Goal: Task Accomplishment & Management: Manage account settings

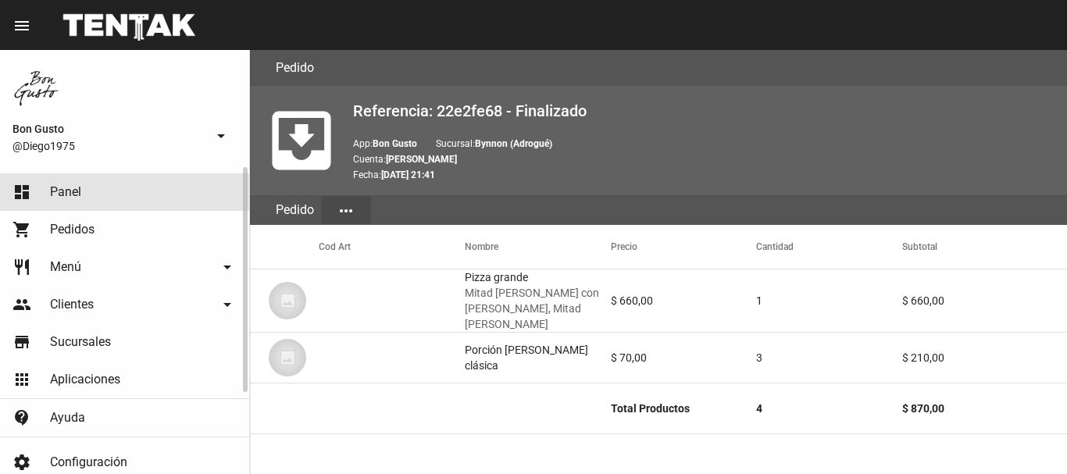
click at [105, 190] on link "dashboard Panel" at bounding box center [124, 191] width 249 height 37
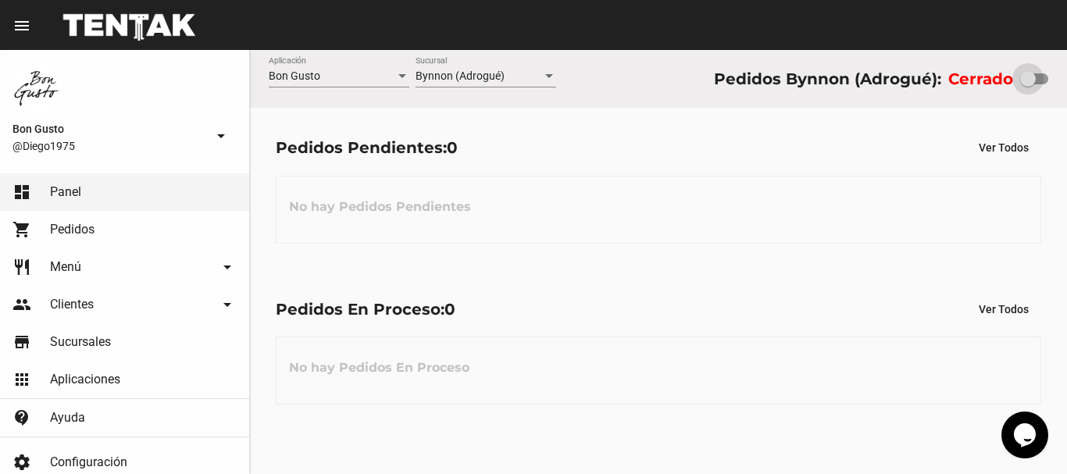
click at [1030, 83] on div at bounding box center [1028, 79] width 16 height 16
click at [1028, 84] on input "checkbox" at bounding box center [1027, 84] width 1 height 1
checkbox input "true"
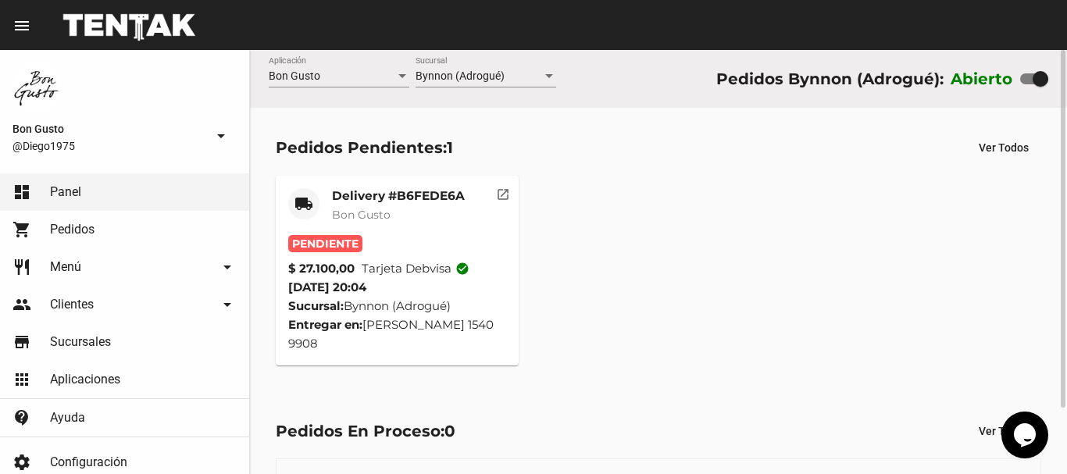
click at [362, 207] on mat-card-subtitle "Bon Gusto" at bounding box center [398, 215] width 133 height 16
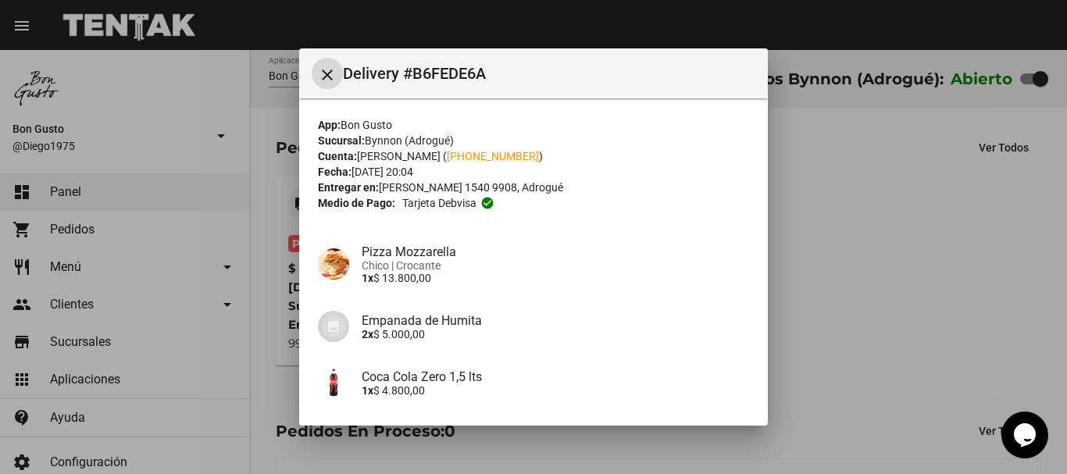
scroll to position [212, 0]
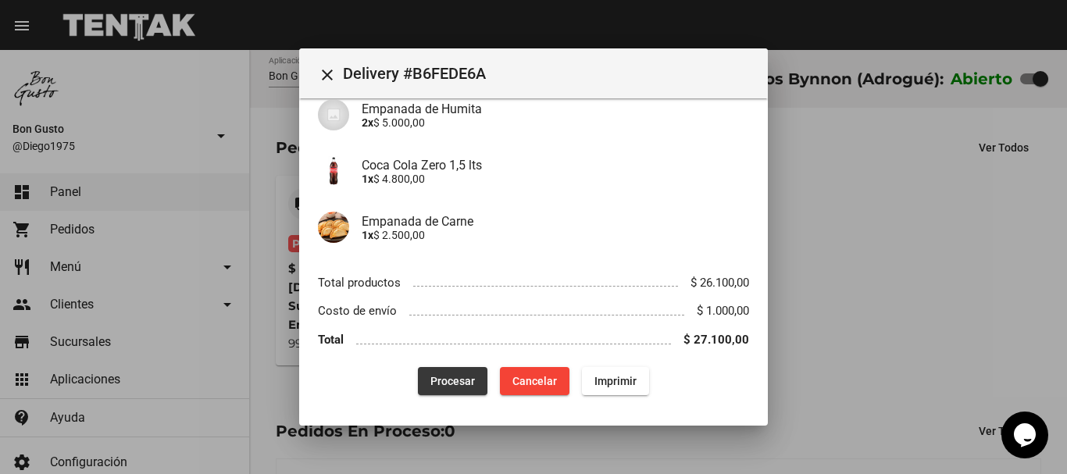
click at [449, 379] on span "Procesar" at bounding box center [452, 381] width 45 height 12
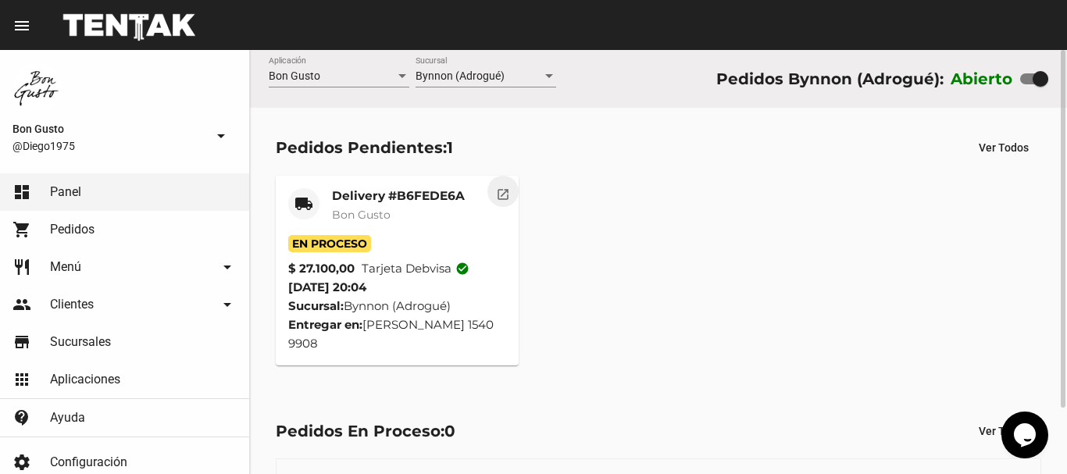
click at [501, 196] on mat-icon "open_in_new" at bounding box center [503, 192] width 14 height 14
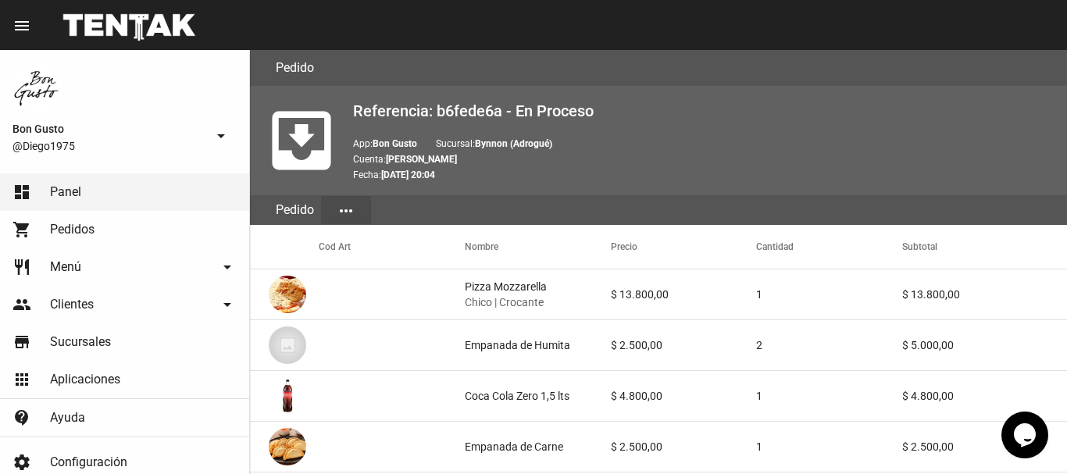
scroll to position [521, 0]
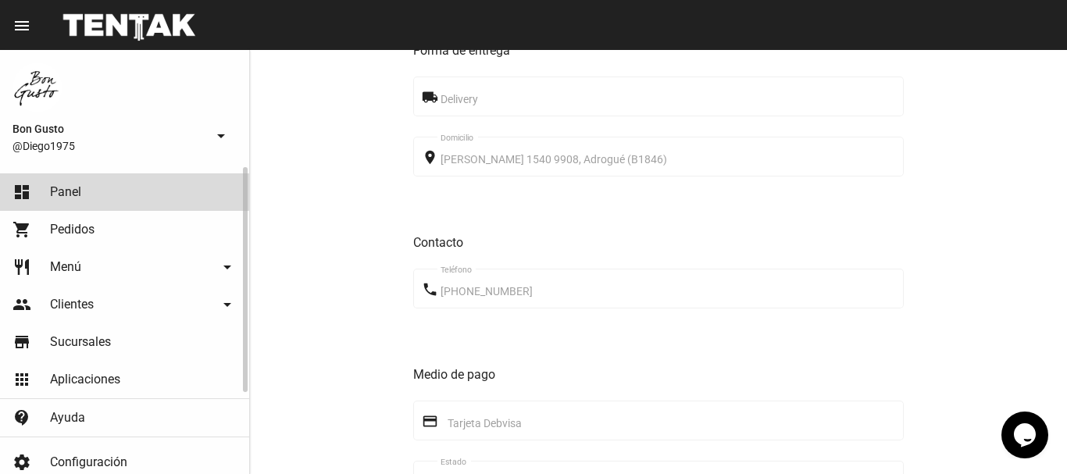
click at [54, 195] on span "Panel" at bounding box center [65, 192] width 31 height 16
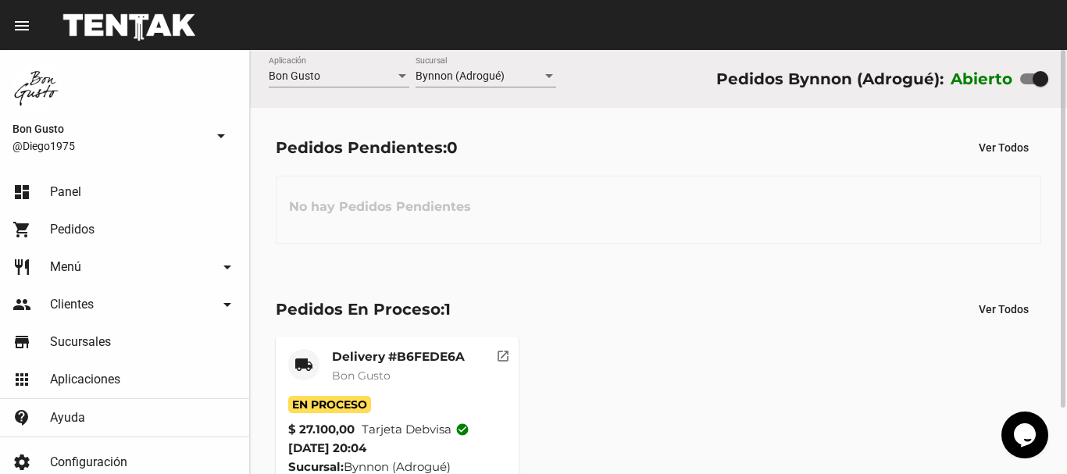
click at [501, 356] on mat-icon "open_in_new" at bounding box center [503, 354] width 14 height 14
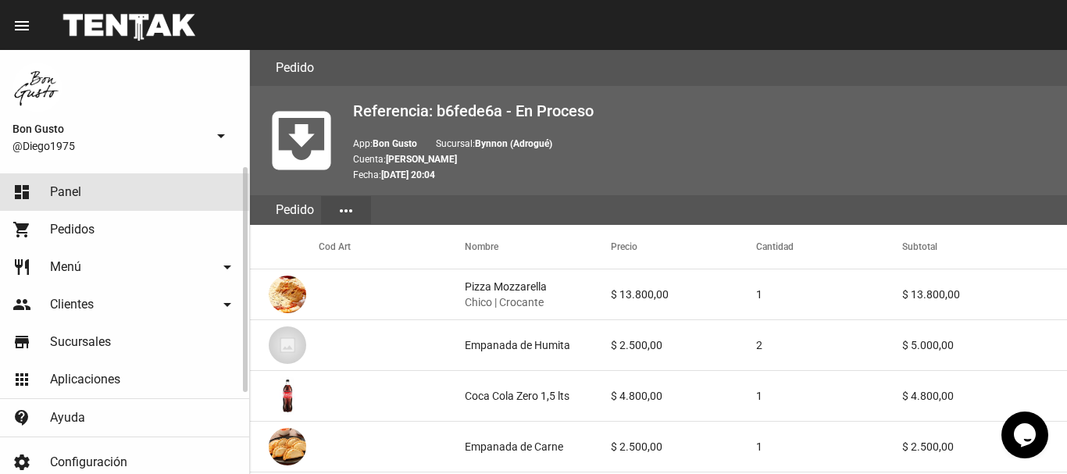
click at [99, 184] on link "dashboard Panel" at bounding box center [124, 191] width 249 height 37
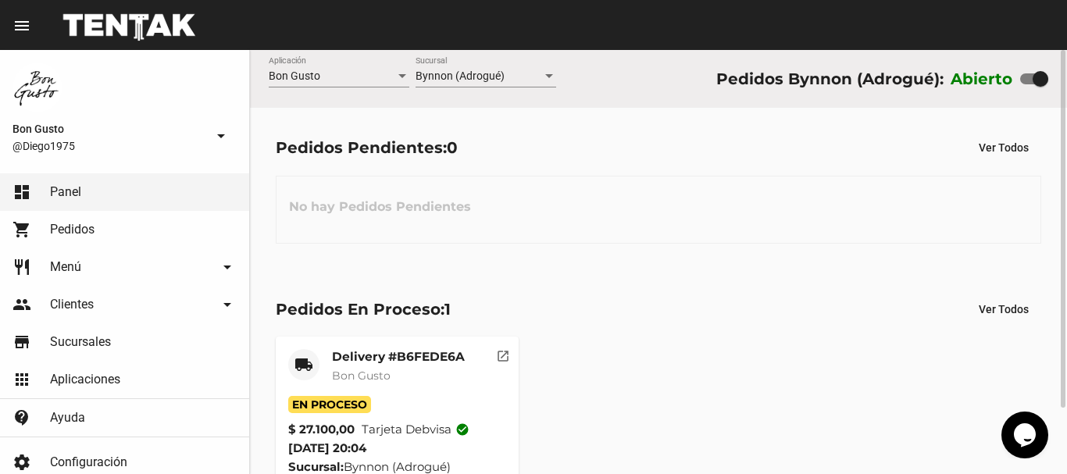
click at [363, 349] on mat-card-title "Delivery #B6FEDE6A" at bounding box center [398, 357] width 133 height 16
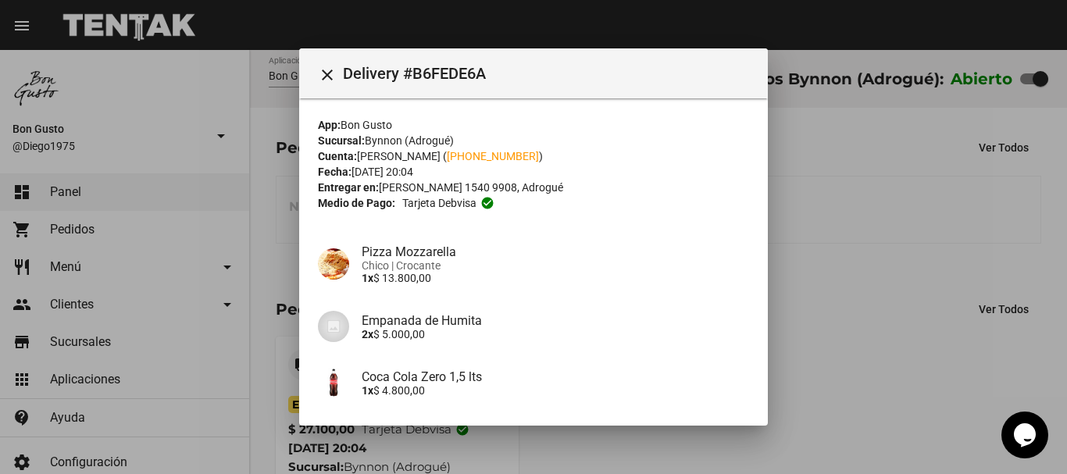
click at [927, 270] on div at bounding box center [533, 237] width 1067 height 474
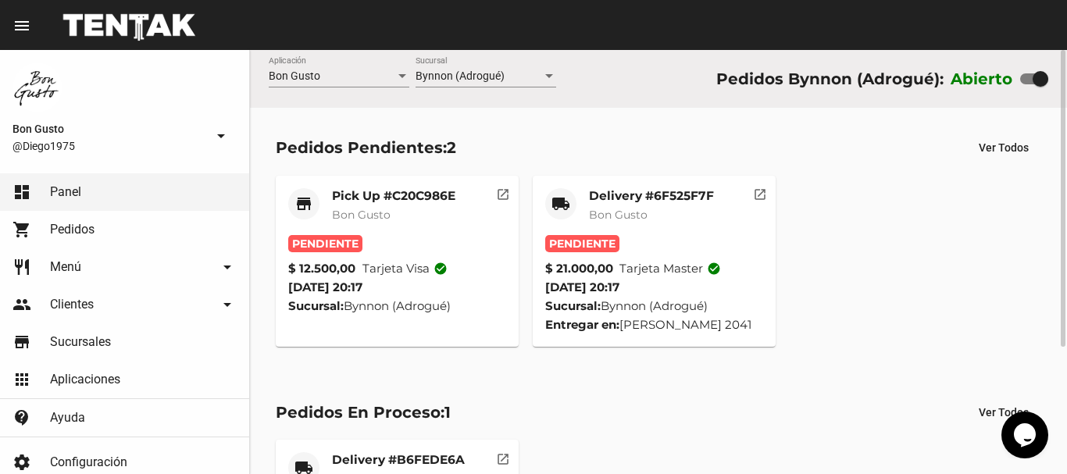
click at [767, 187] on button "open_in_new" at bounding box center [759, 191] width 31 height 31
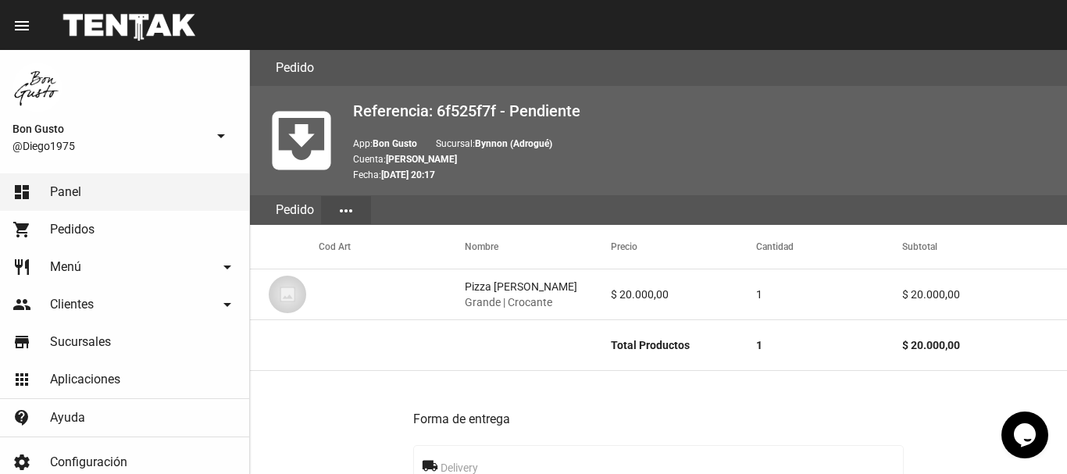
scroll to position [759, 0]
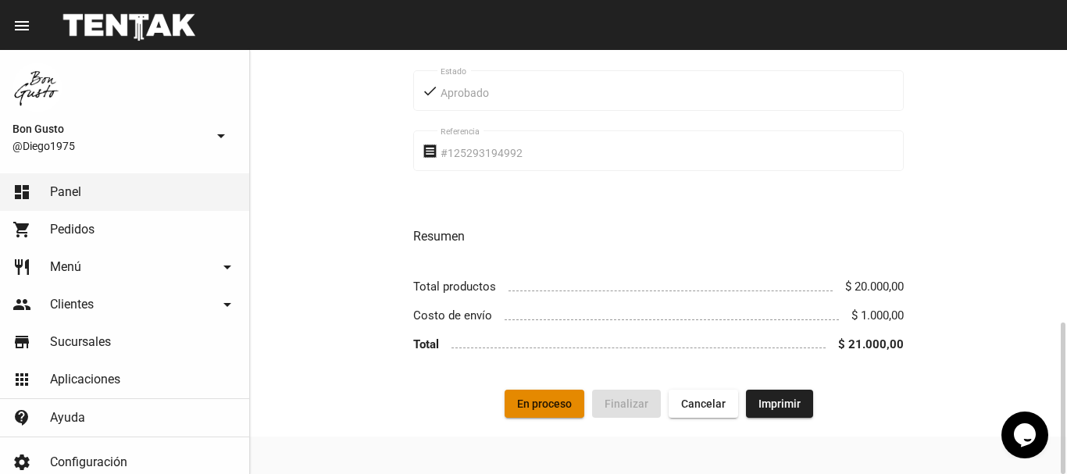
click at [557, 413] on button "En proceso" at bounding box center [545, 404] width 80 height 28
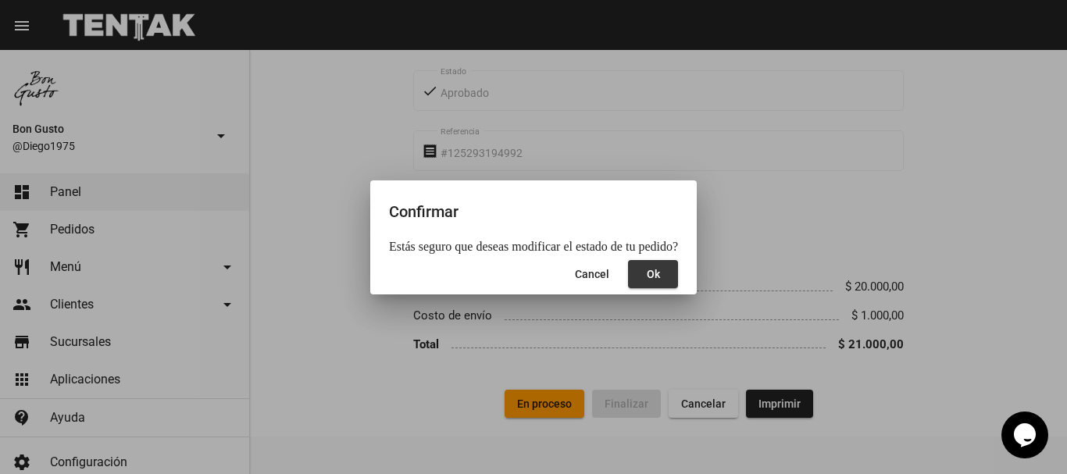
click at [655, 275] on button "Ok" at bounding box center [653, 274] width 50 height 28
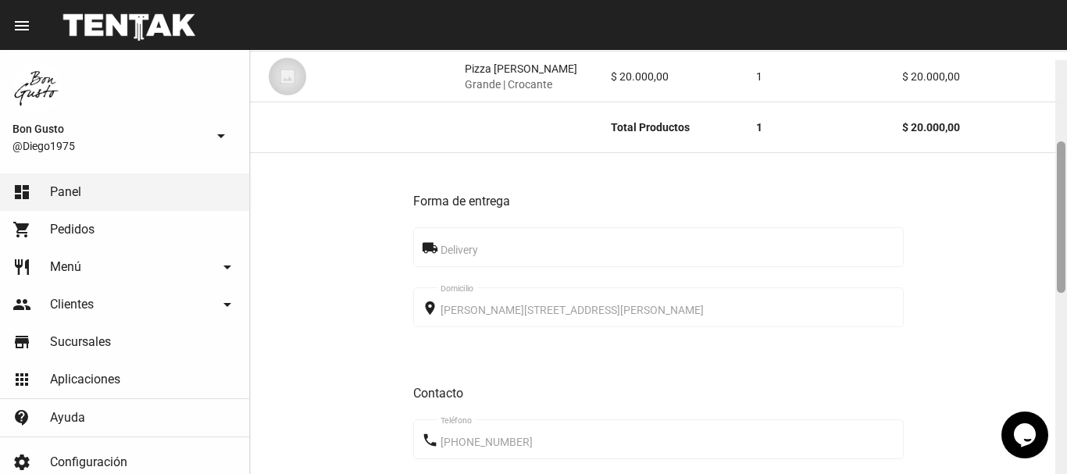
scroll to position [309, 0]
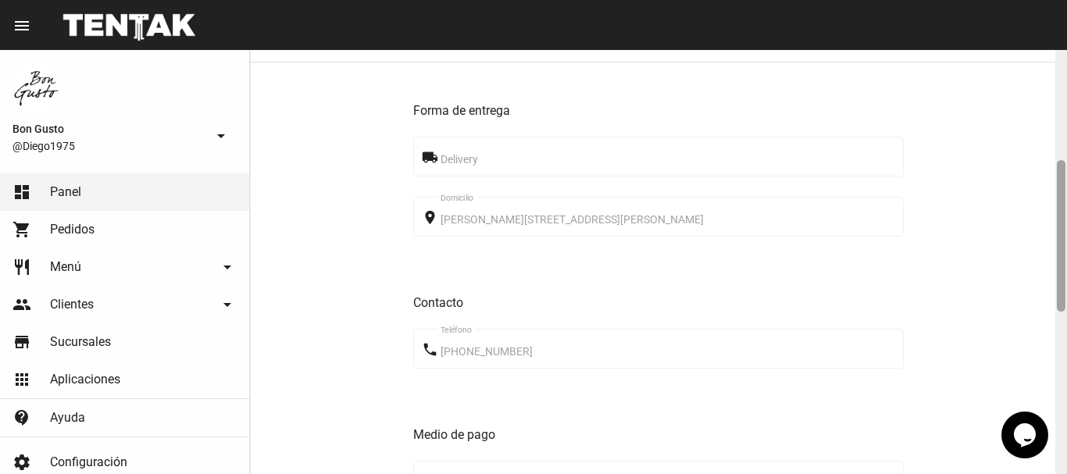
drag, startPoint x: 1060, startPoint y: 117, endPoint x: 1066, endPoint y: 228, distance: 111.1
click at [1066, 228] on div at bounding box center [1061, 262] width 12 height 424
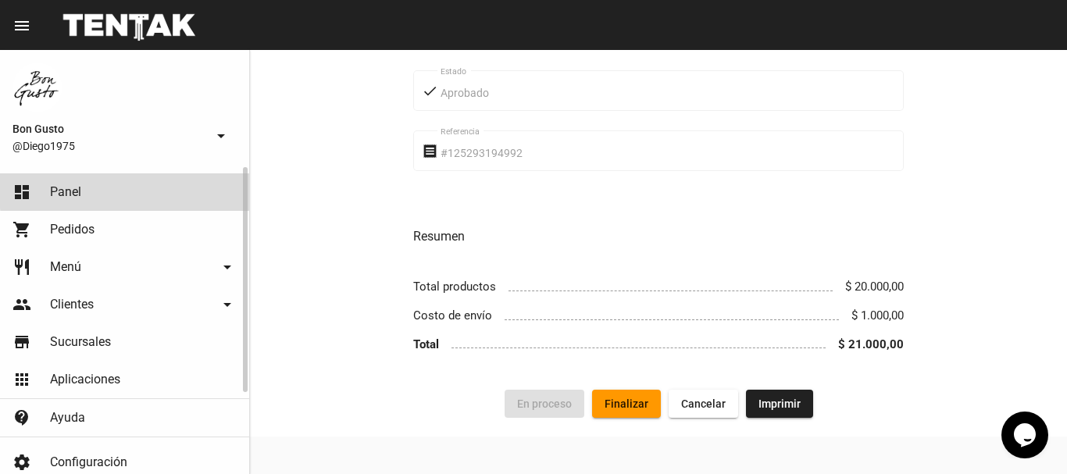
click at [186, 184] on link "dashboard Panel" at bounding box center [124, 191] width 249 height 37
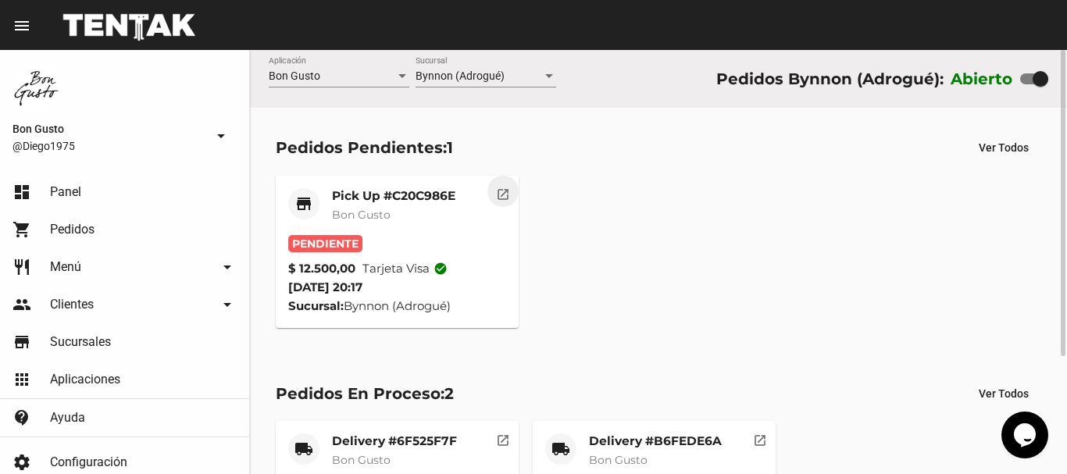
click at [508, 189] on mat-icon "open_in_new" at bounding box center [503, 192] width 14 height 14
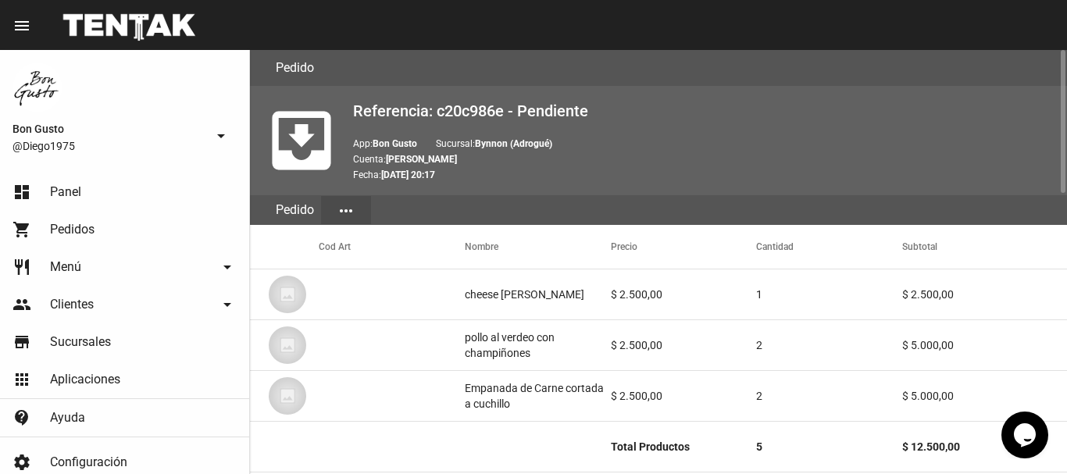
scroll to position [832, 0]
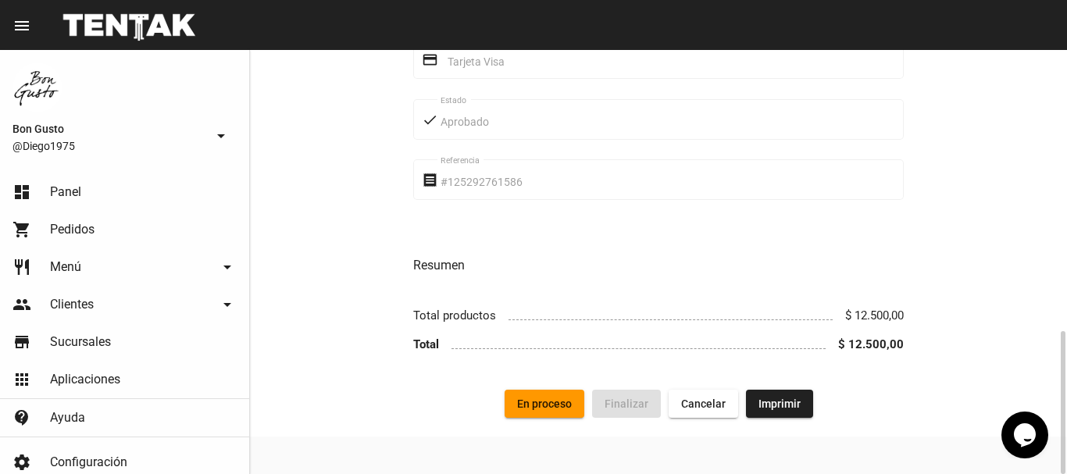
click at [548, 392] on button "En proceso" at bounding box center [545, 404] width 80 height 28
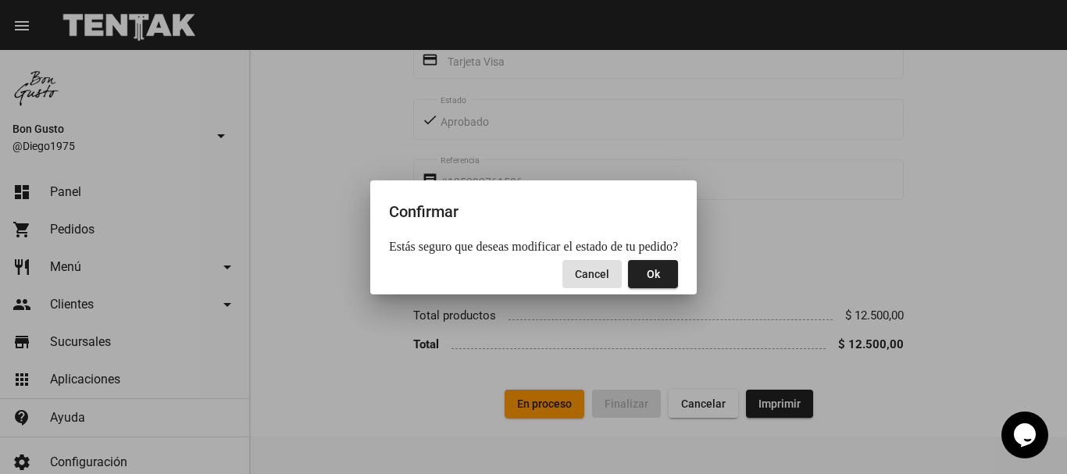
click at [647, 277] on span "Ok" at bounding box center [653, 274] width 13 height 12
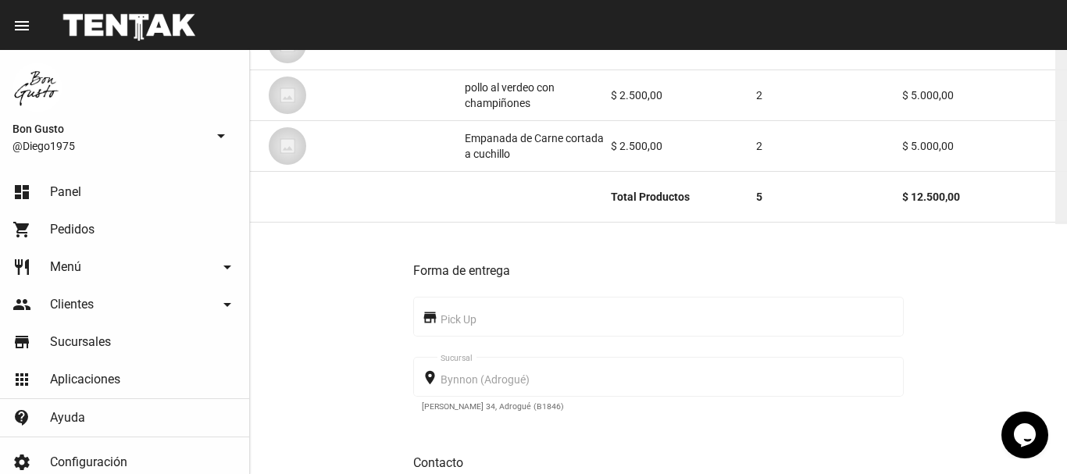
scroll to position [0, 0]
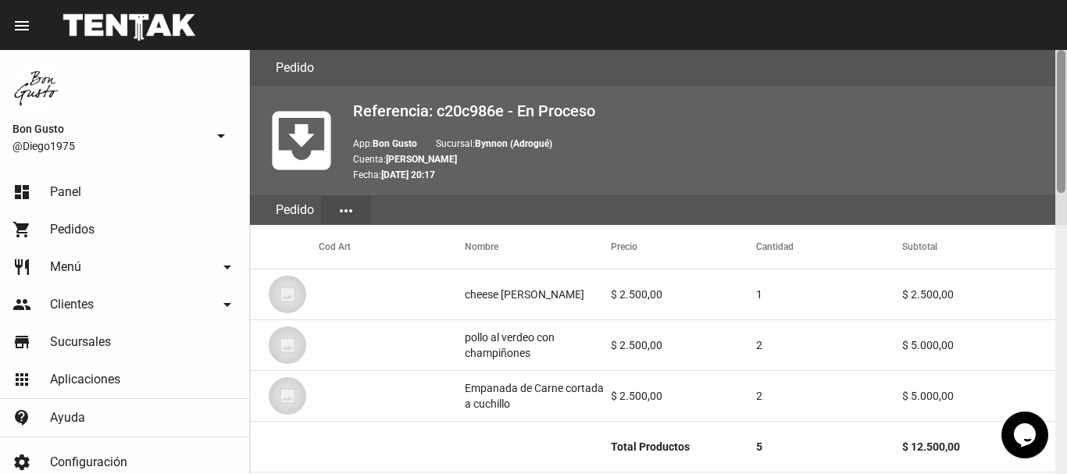
drag, startPoint x: 1057, startPoint y: 129, endPoint x: 1066, endPoint y: -23, distance: 151.8
click at [1066, 0] on html "menu Pedido Pedido more_vert Bon Gusto @Diego1975 arrow_drop_down dashboard Pan…" at bounding box center [533, 237] width 1067 height 474
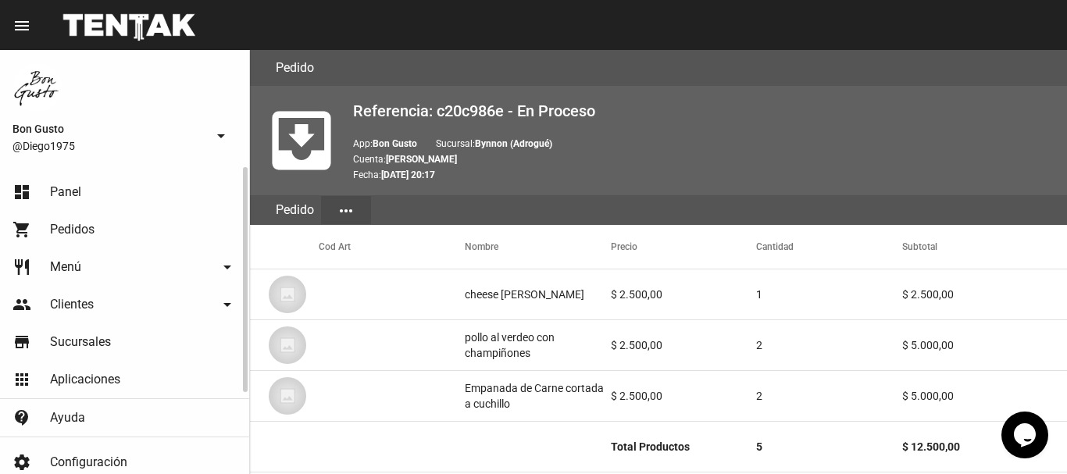
click at [107, 183] on link "dashboard Panel" at bounding box center [124, 191] width 249 height 37
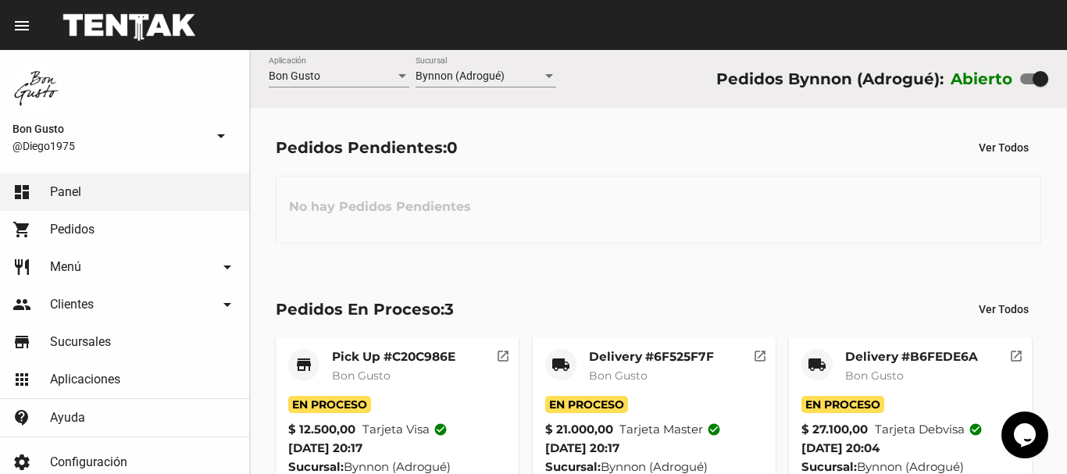
scroll to position [78, 0]
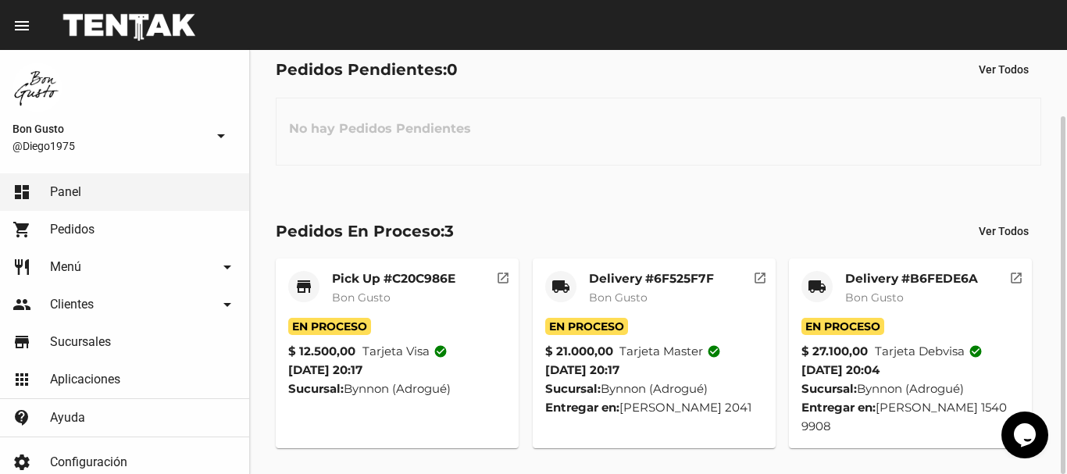
click at [760, 277] on mat-icon "open_in_new" at bounding box center [760, 276] width 14 height 14
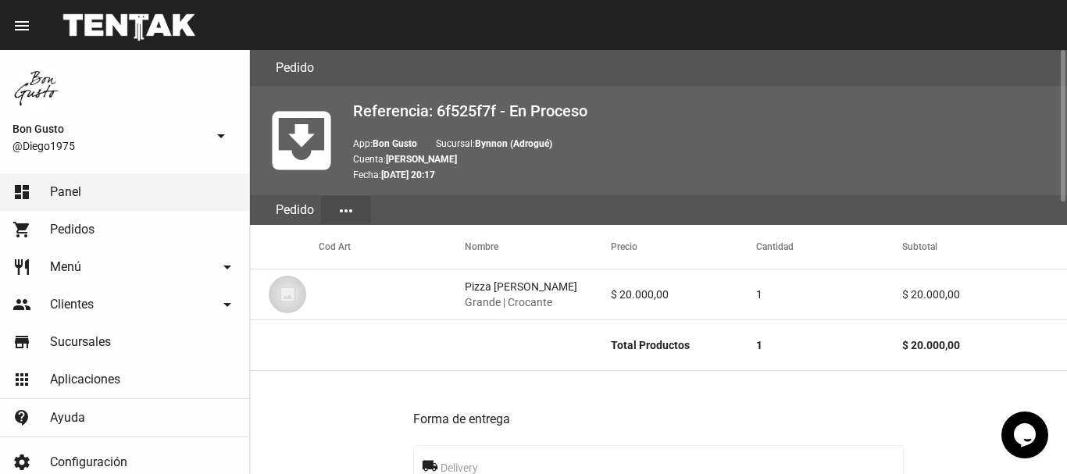
scroll to position [759, 0]
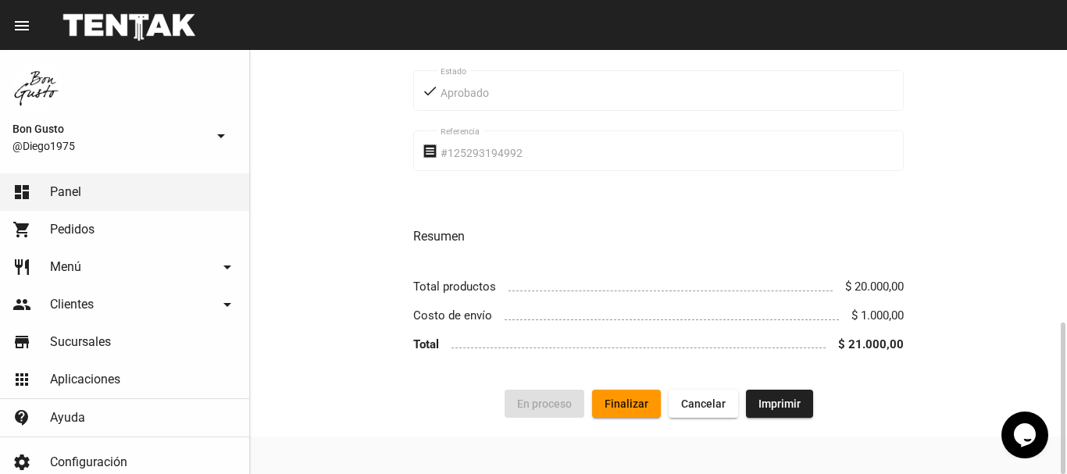
click at [634, 401] on span "Finalizar" at bounding box center [627, 404] width 44 height 12
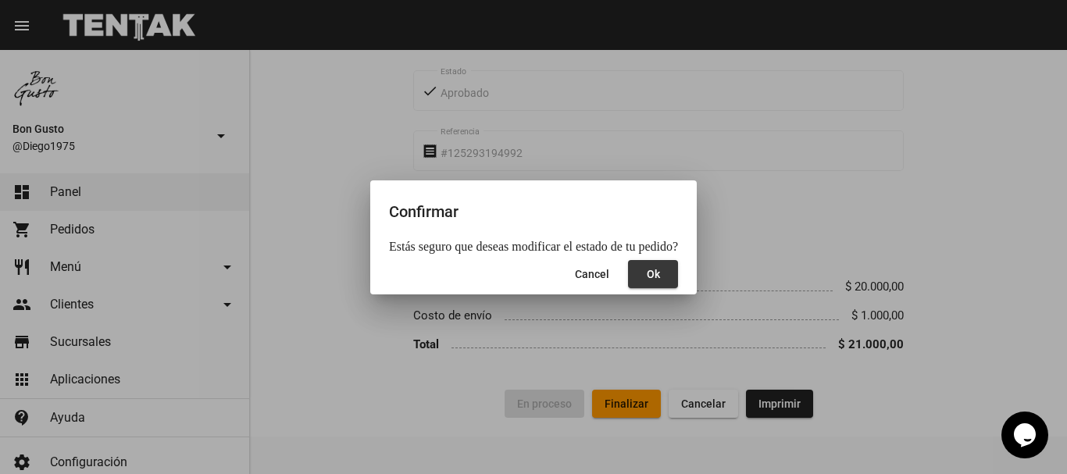
click at [657, 280] on button "Ok" at bounding box center [653, 274] width 50 height 28
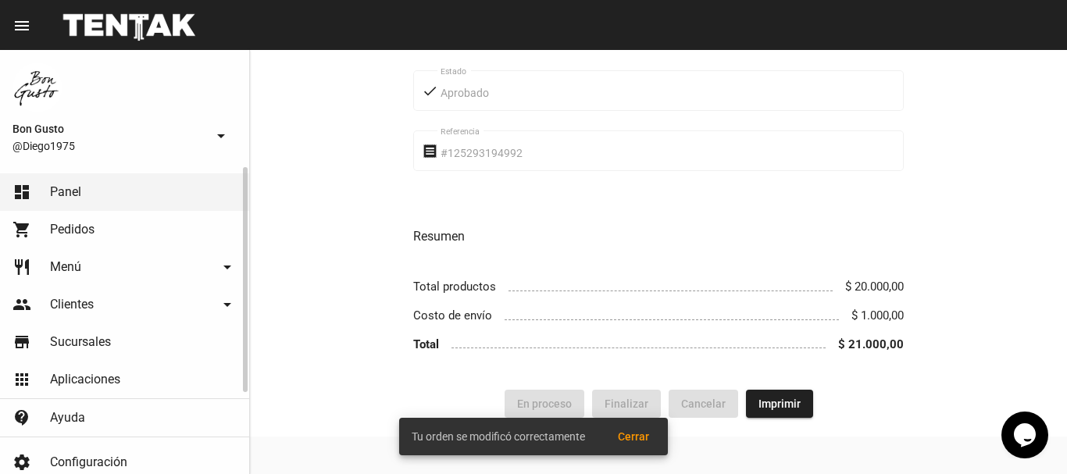
click at [229, 188] on link "dashboard Panel" at bounding box center [124, 191] width 249 height 37
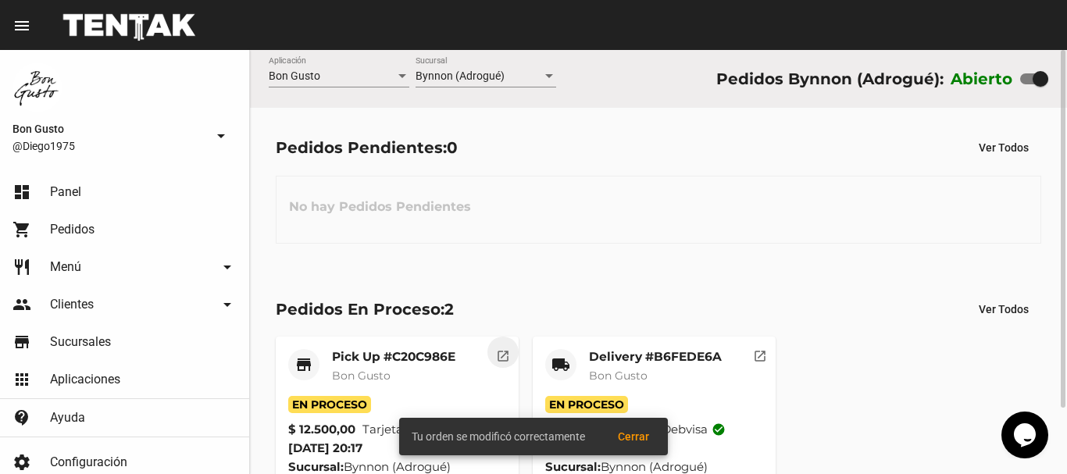
click at [499, 347] on mat-icon "open_in_new" at bounding box center [503, 354] width 14 height 14
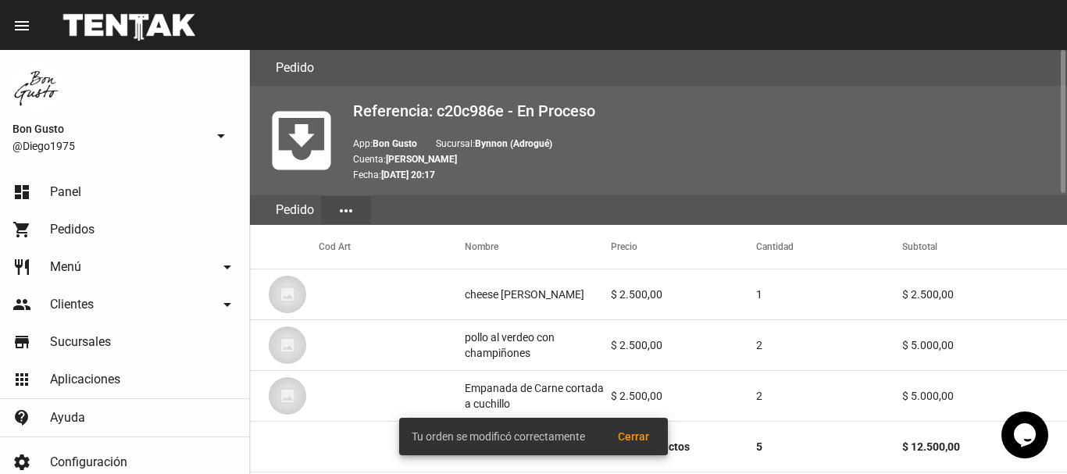
scroll to position [832, 0]
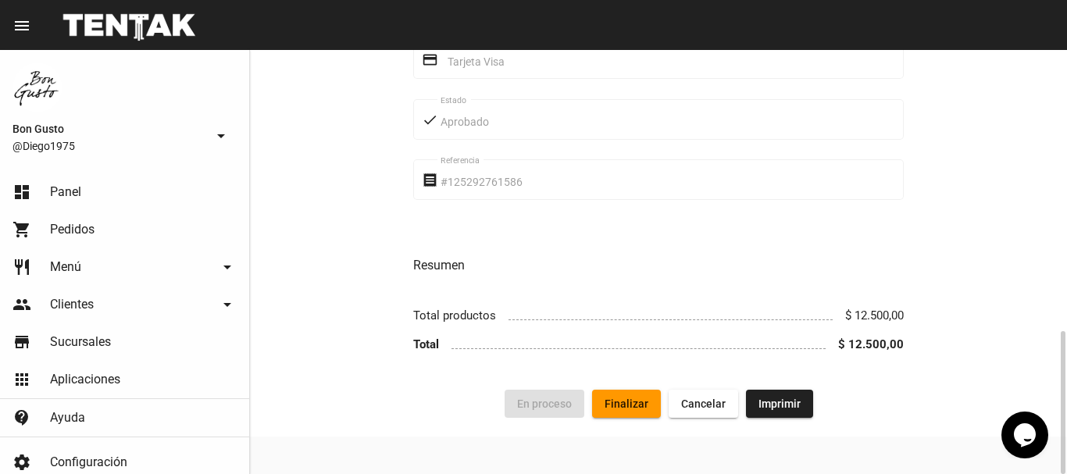
click at [620, 406] on span "Finalizar" at bounding box center [627, 404] width 44 height 12
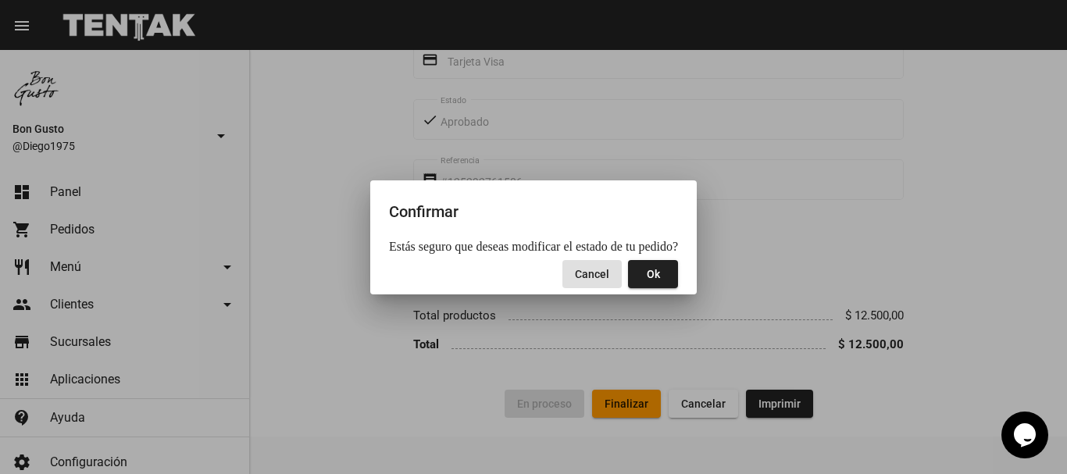
click at [641, 283] on button "Ok" at bounding box center [653, 274] width 50 height 28
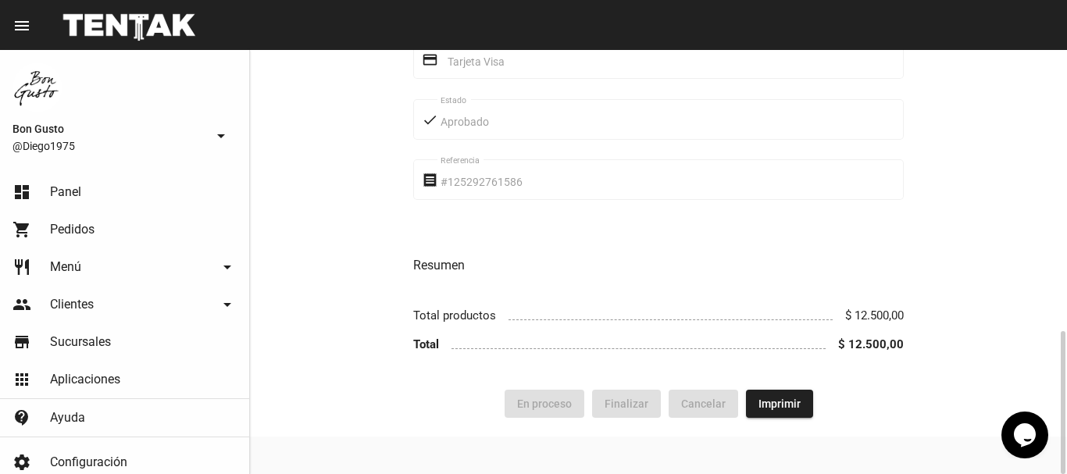
drag, startPoint x: 539, startPoint y: 227, endPoint x: 484, endPoint y: 227, distance: 54.7
click at [537, 227] on div "Forma de entrega store Pick Up place Bynnon (Adrogué) Sucursal Jorge [STREET_AD…" at bounding box center [658, 15] width 491 height 712
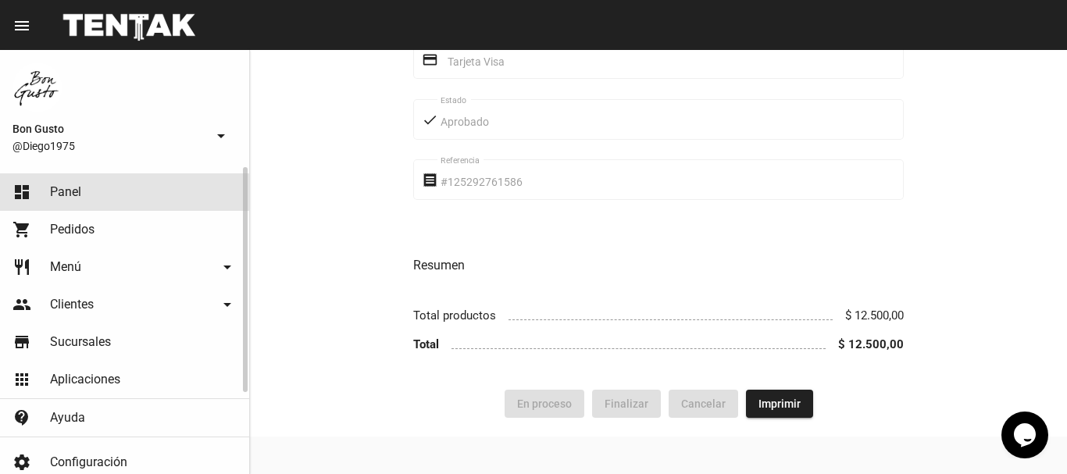
click at [107, 185] on link "dashboard Panel" at bounding box center [124, 191] width 249 height 37
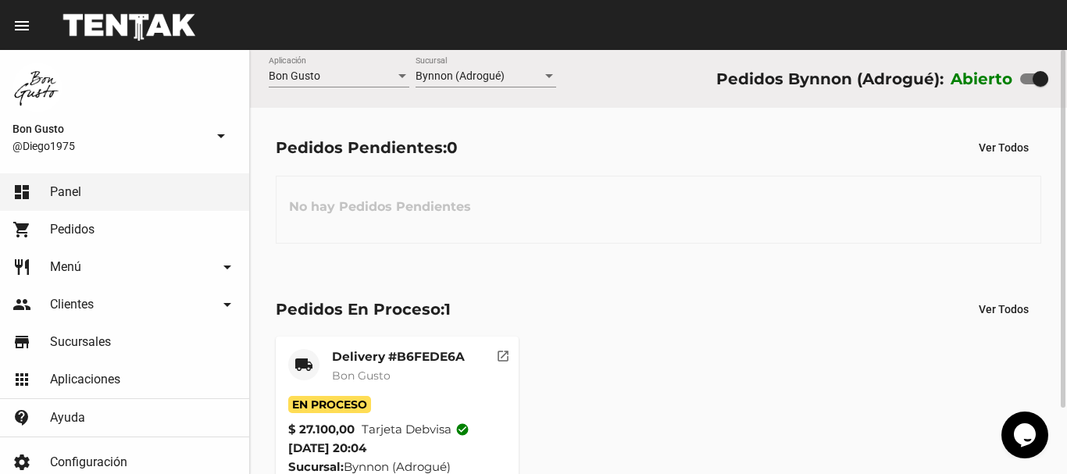
scroll to position [78, 0]
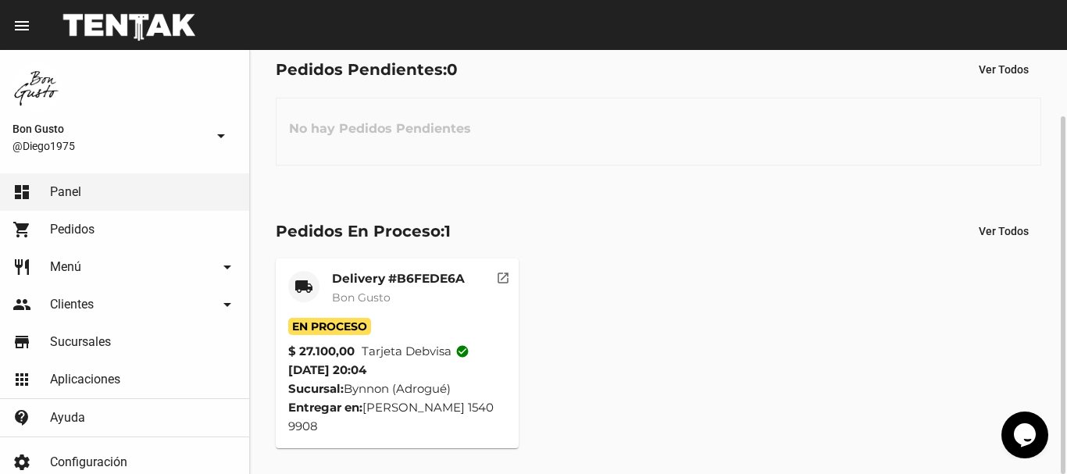
click at [498, 281] on mat-icon "open_in_new" at bounding box center [503, 276] width 14 height 14
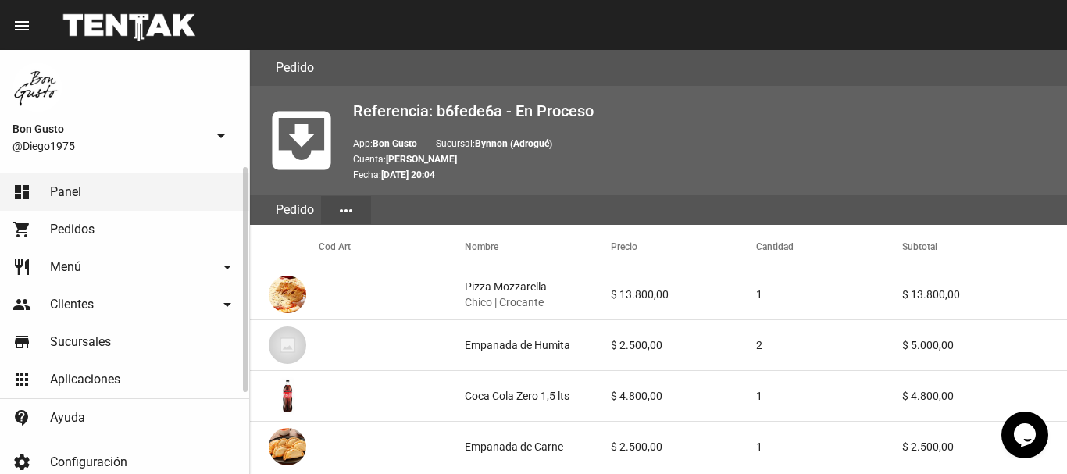
click at [125, 196] on link "dashboard Panel" at bounding box center [124, 191] width 249 height 37
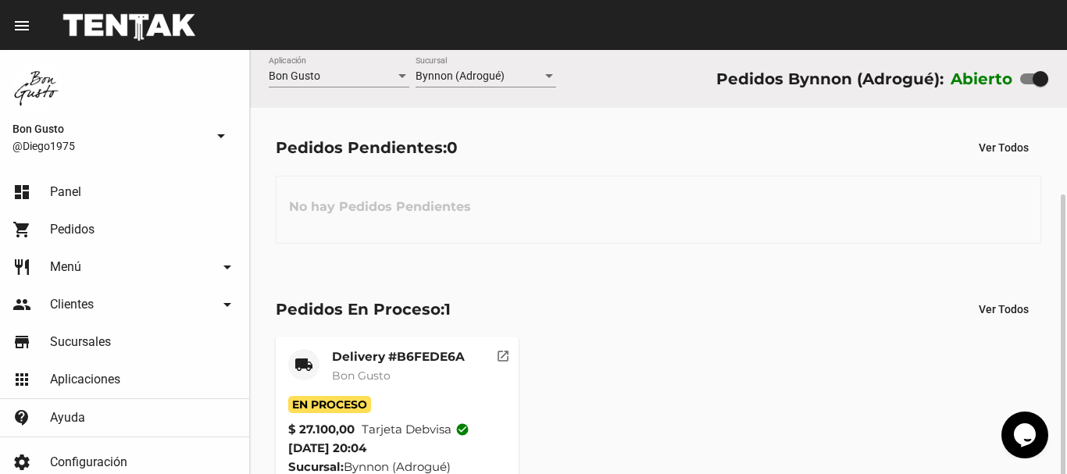
scroll to position [78, 0]
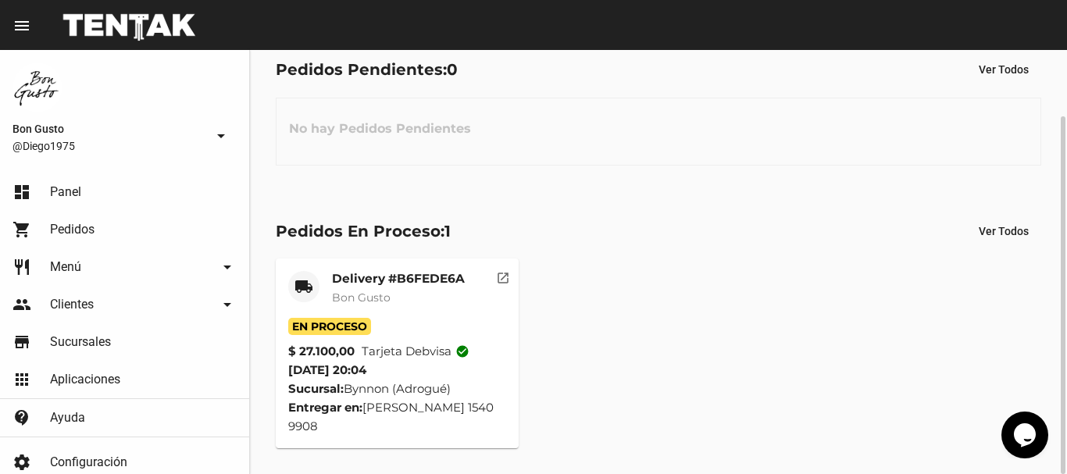
click at [493, 280] on button "open_in_new" at bounding box center [502, 274] width 31 height 31
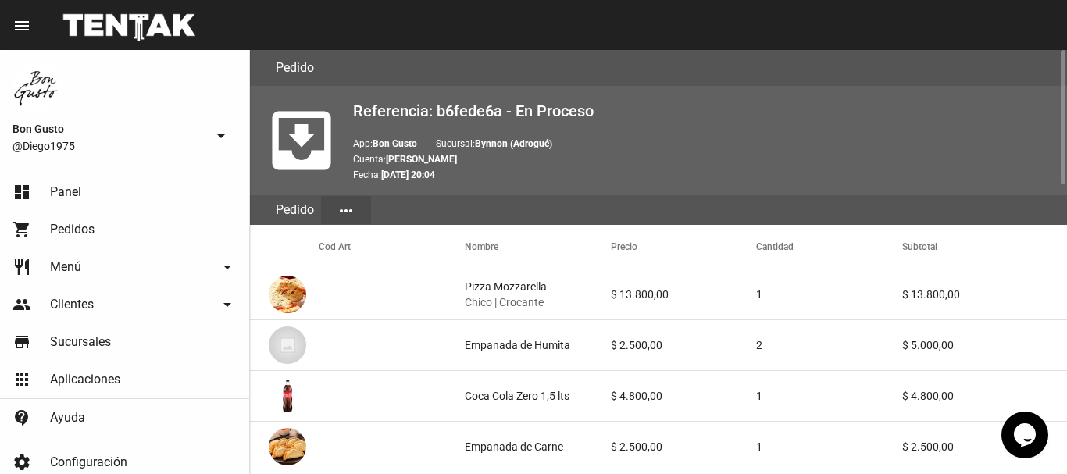
scroll to position [912, 0]
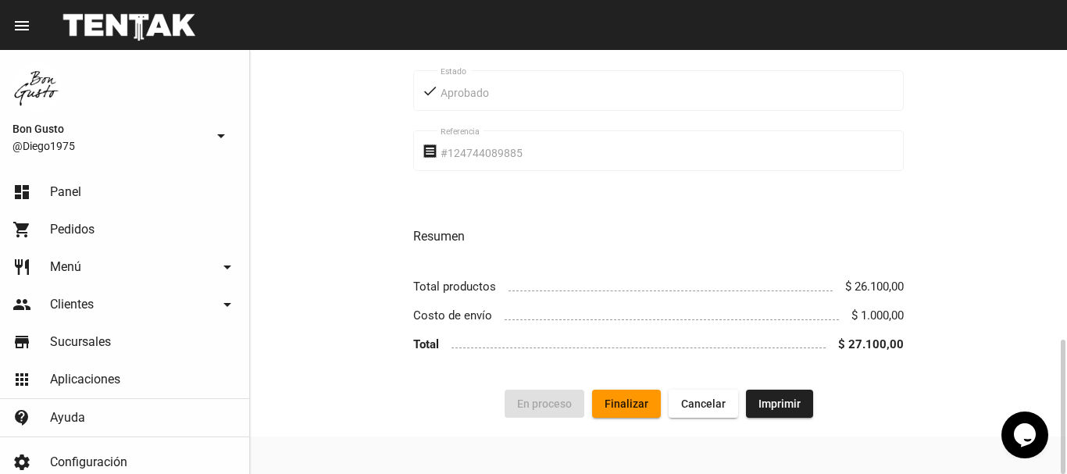
click at [621, 410] on span "Finalizar" at bounding box center [627, 404] width 44 height 12
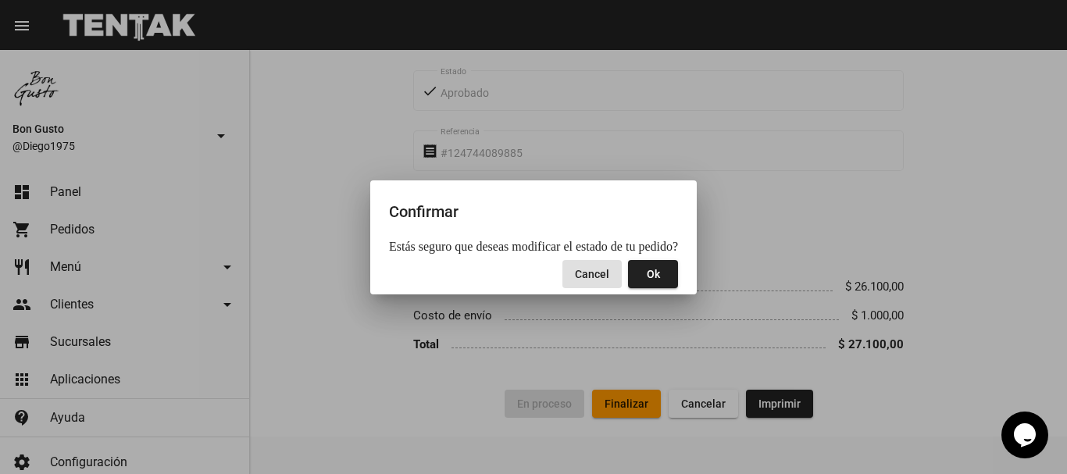
click at [636, 282] on button "Ok" at bounding box center [653, 274] width 50 height 28
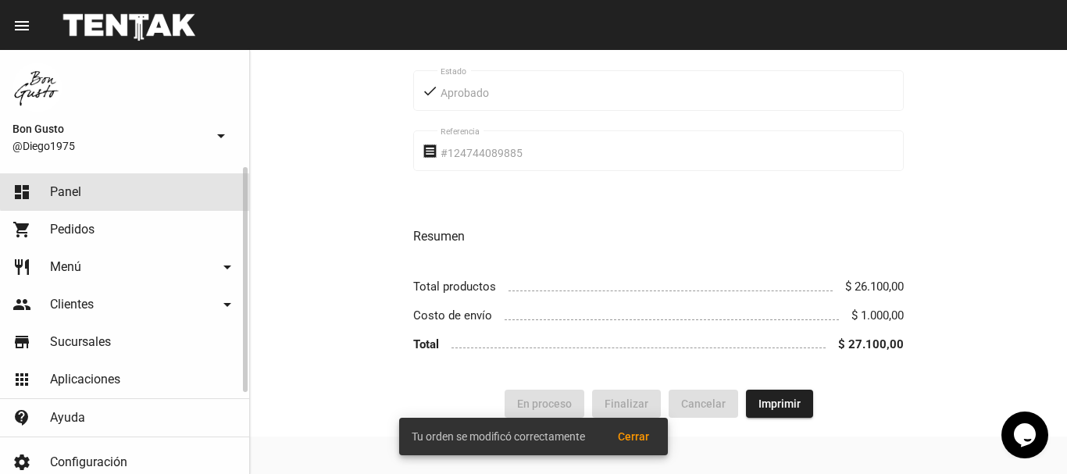
click at [127, 189] on link "dashboard Panel" at bounding box center [124, 191] width 249 height 37
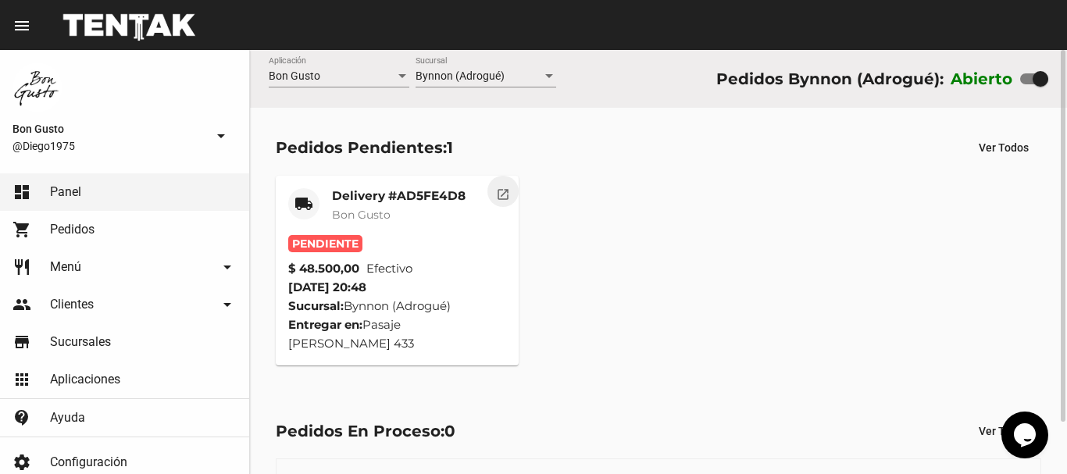
click at [491, 202] on button "open_in_new" at bounding box center [502, 191] width 31 height 31
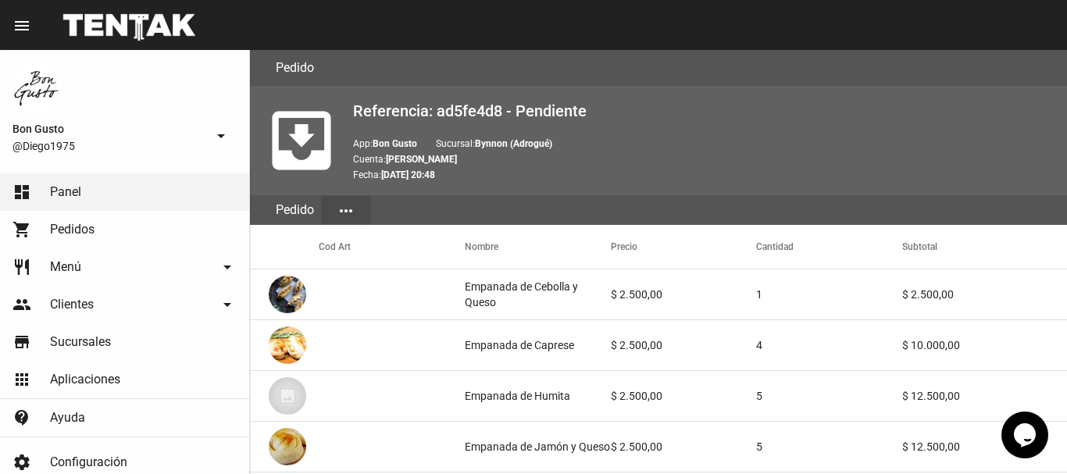
scroll to position [902, 0]
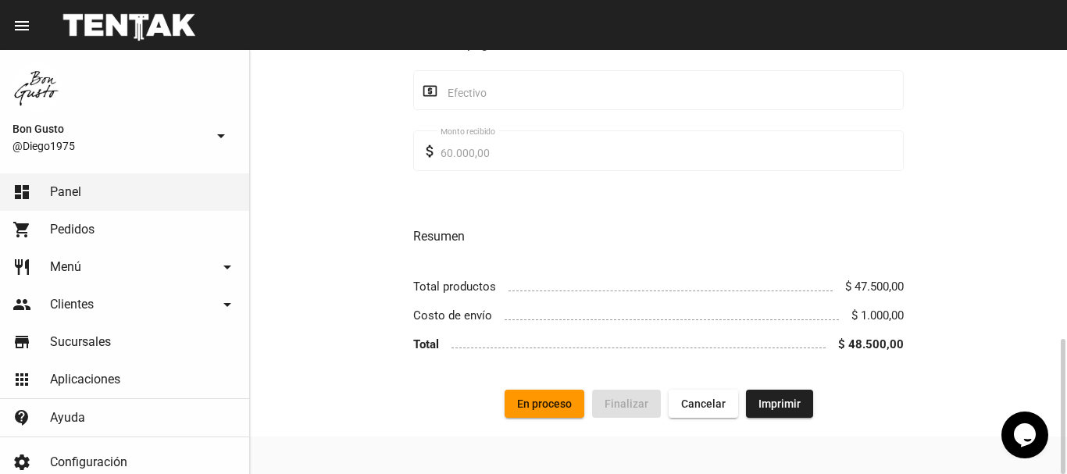
click at [554, 409] on span "En proceso" at bounding box center [544, 404] width 55 height 12
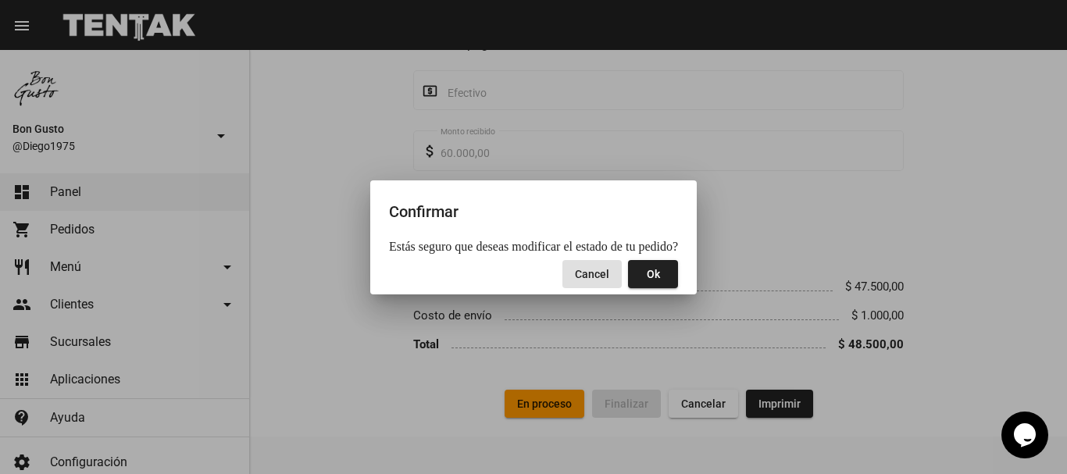
click at [649, 266] on button "Ok" at bounding box center [653, 274] width 50 height 28
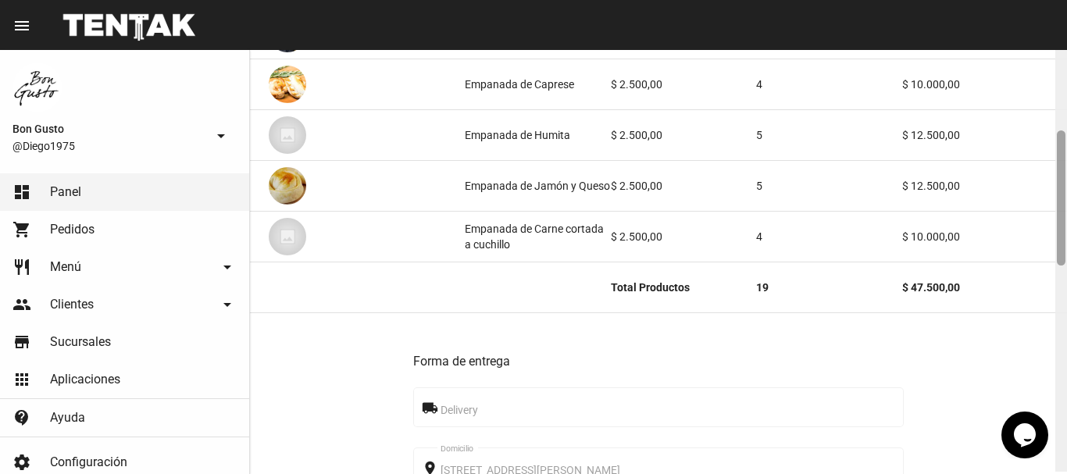
scroll to position [266, 0]
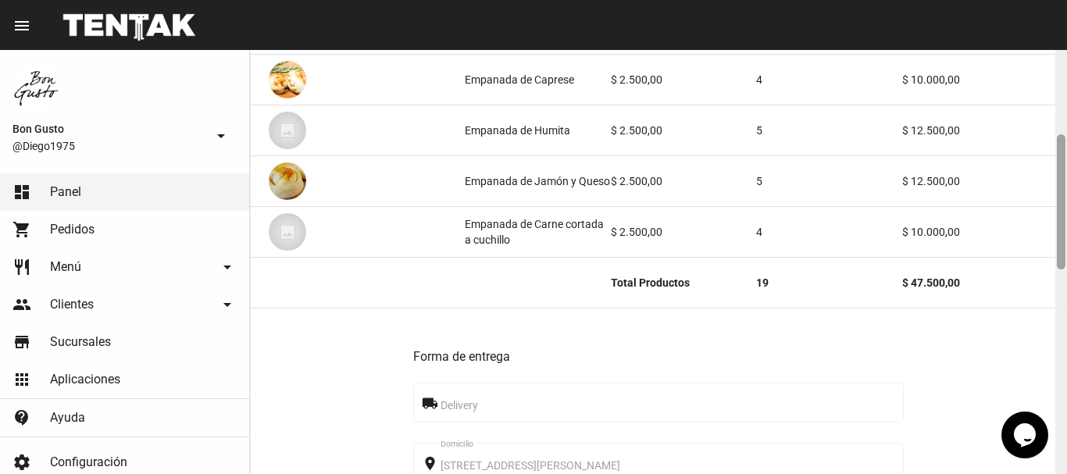
drag, startPoint x: 1065, startPoint y: 136, endPoint x: 1066, endPoint y: 220, distance: 83.6
click at [1066, 220] on div at bounding box center [1061, 262] width 12 height 424
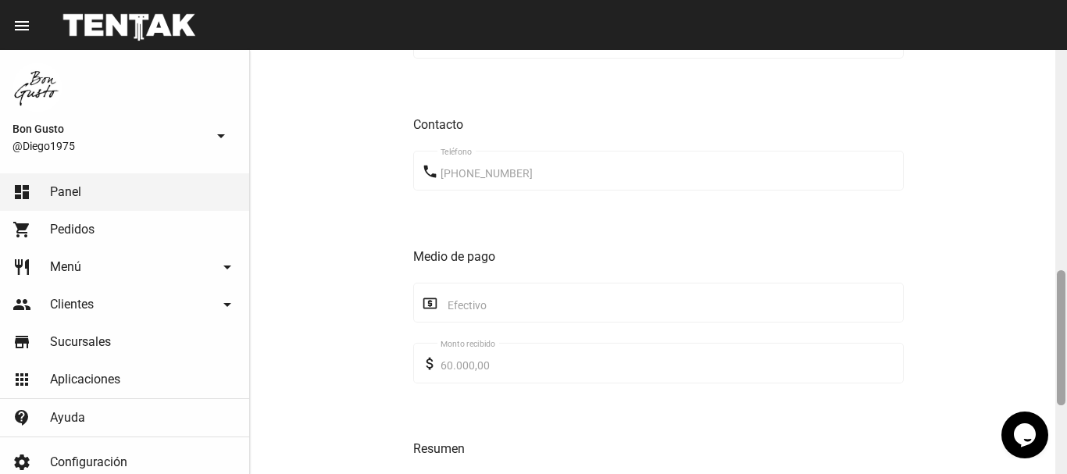
drag, startPoint x: 1066, startPoint y: 224, endPoint x: 1066, endPoint y: 259, distance: 34.4
click at [1066, 259] on div at bounding box center [1061, 262] width 12 height 424
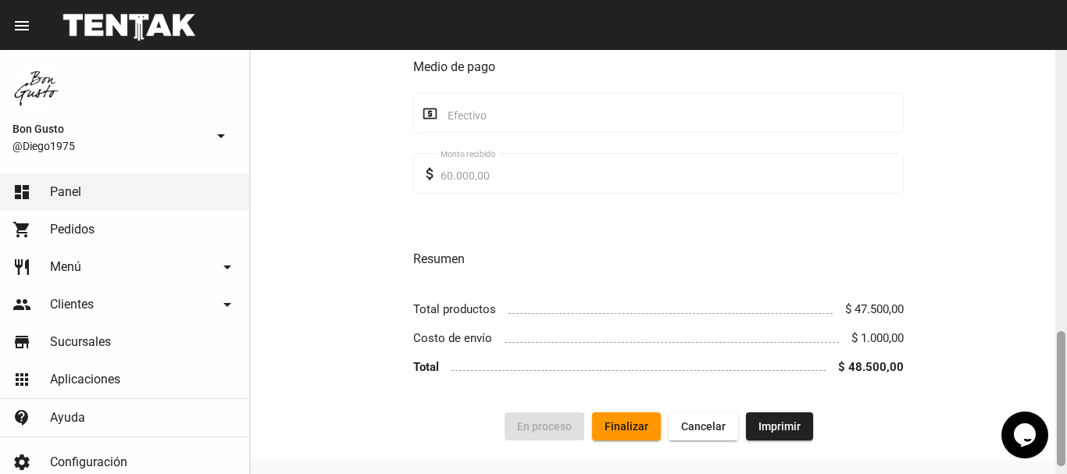
scroll to position [902, 0]
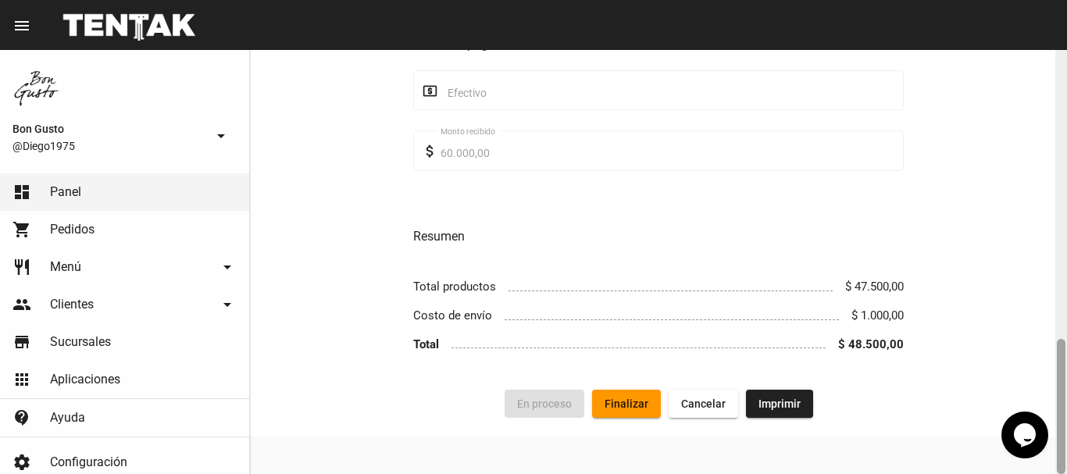
drag, startPoint x: 1059, startPoint y: 321, endPoint x: 1051, endPoint y: 416, distance: 95.6
click at [1055, 416] on div at bounding box center [1061, 262] width 12 height 424
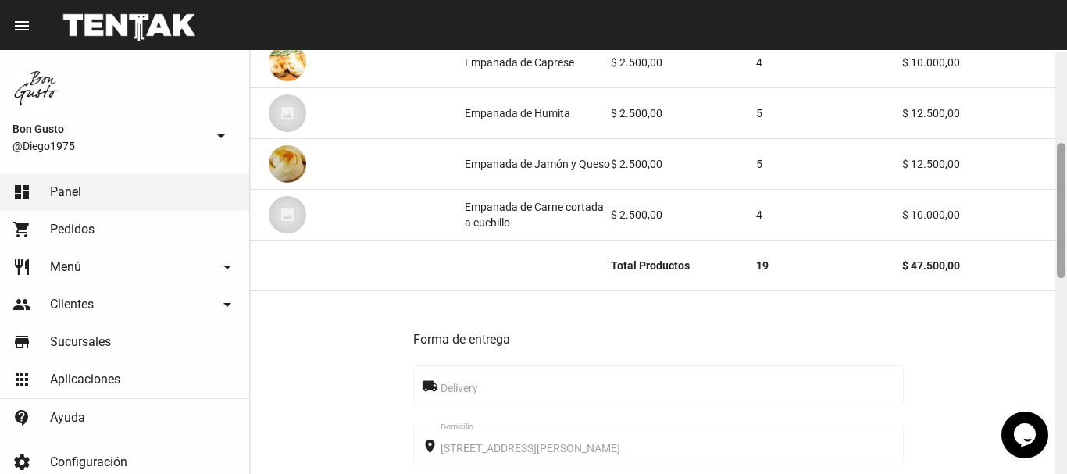
scroll to position [285, 0]
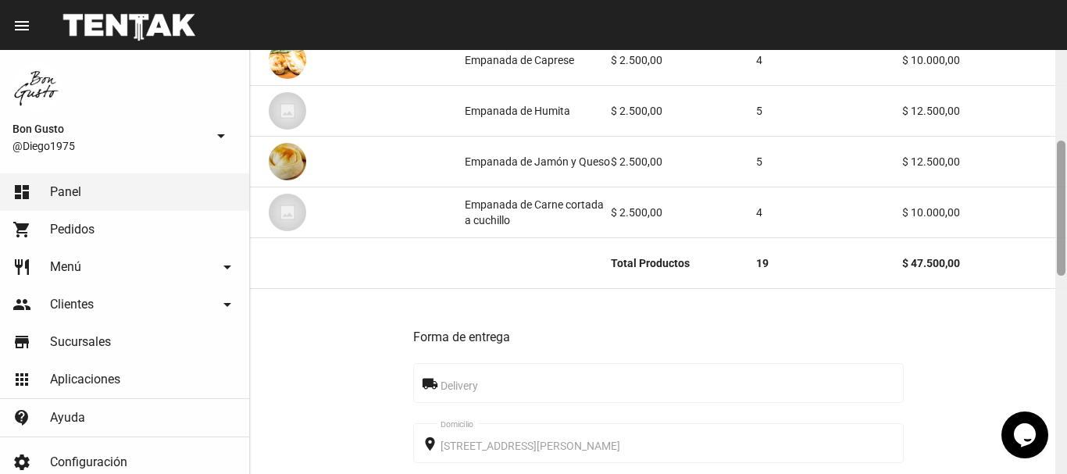
drag, startPoint x: 1066, startPoint y: 235, endPoint x: 1066, endPoint y: 272, distance: 36.7
click at [1066, 272] on div at bounding box center [1061, 262] width 12 height 424
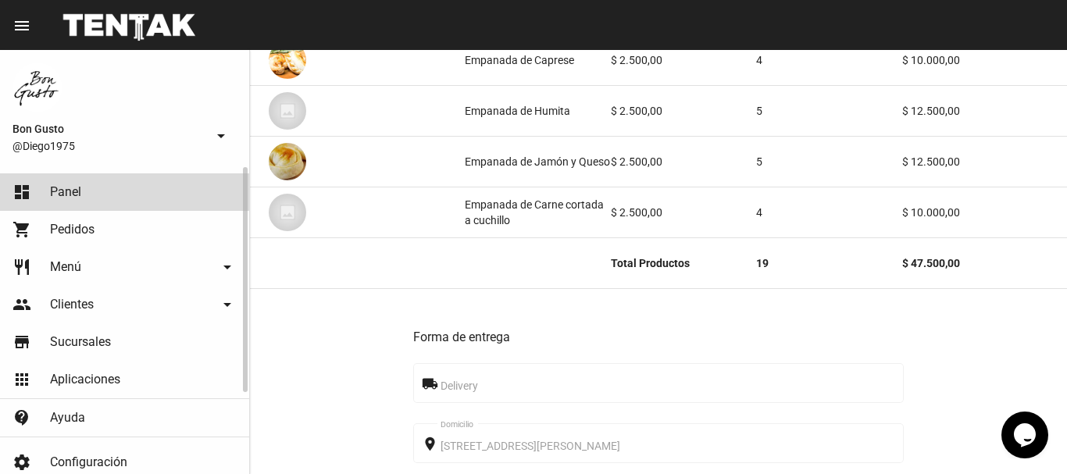
click at [119, 187] on link "dashboard Panel" at bounding box center [124, 191] width 249 height 37
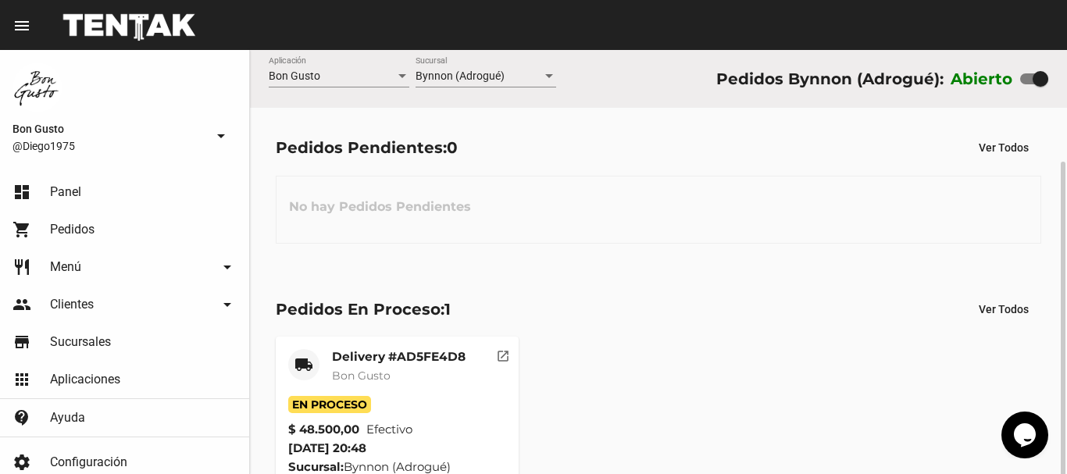
scroll to position [59, 0]
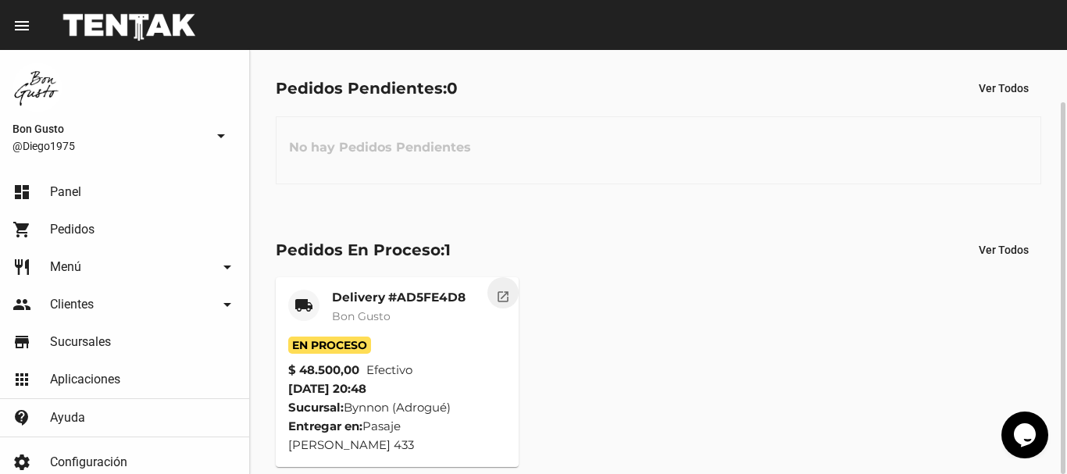
click at [509, 296] on mat-icon "open_in_new" at bounding box center [503, 294] width 14 height 14
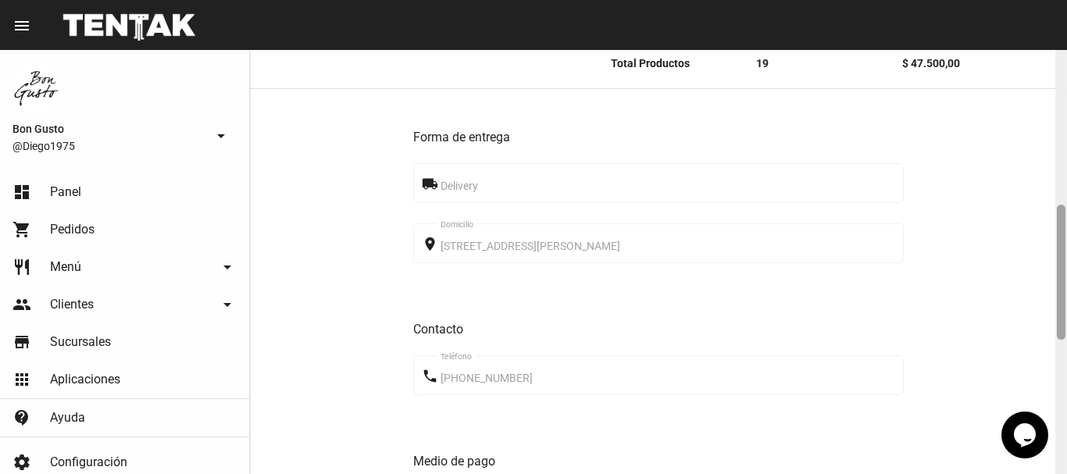
scroll to position [487, 0]
drag, startPoint x: 1056, startPoint y: 157, endPoint x: 1051, endPoint y: 259, distance: 101.7
click at [1051, 259] on div "Pedido move_to_inbox Referencia: ad5fe4d8 - En Proceso App: Bon Gusto Sucursal:…" at bounding box center [658, 262] width 817 height 424
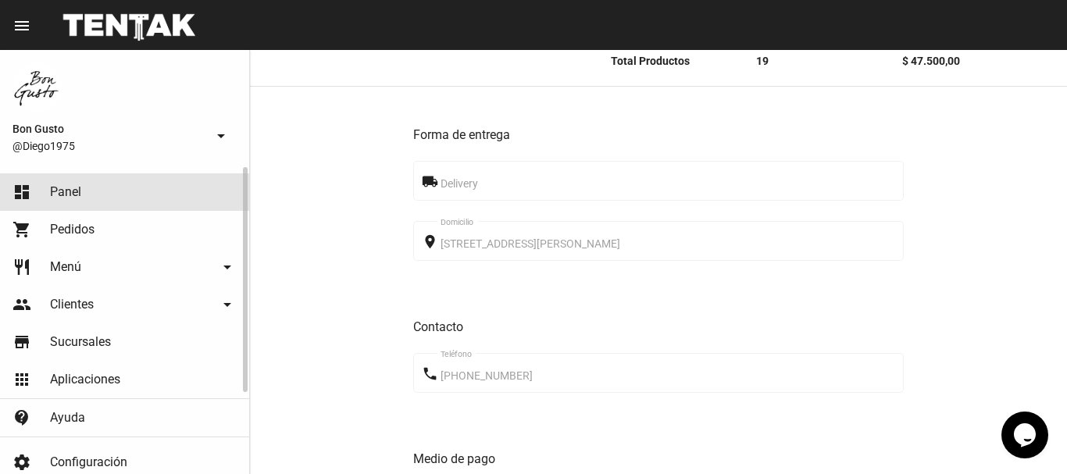
click at [102, 181] on link "dashboard Panel" at bounding box center [124, 191] width 249 height 37
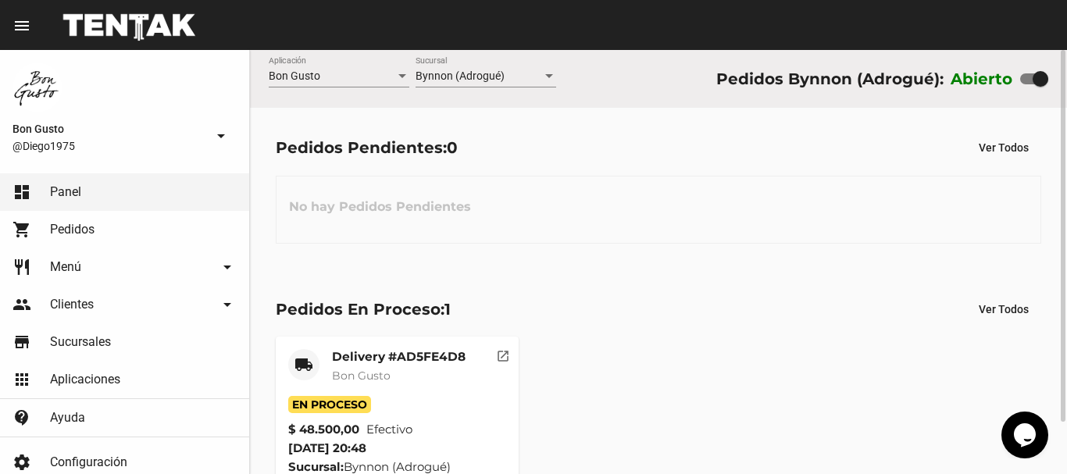
scroll to position [59, 0]
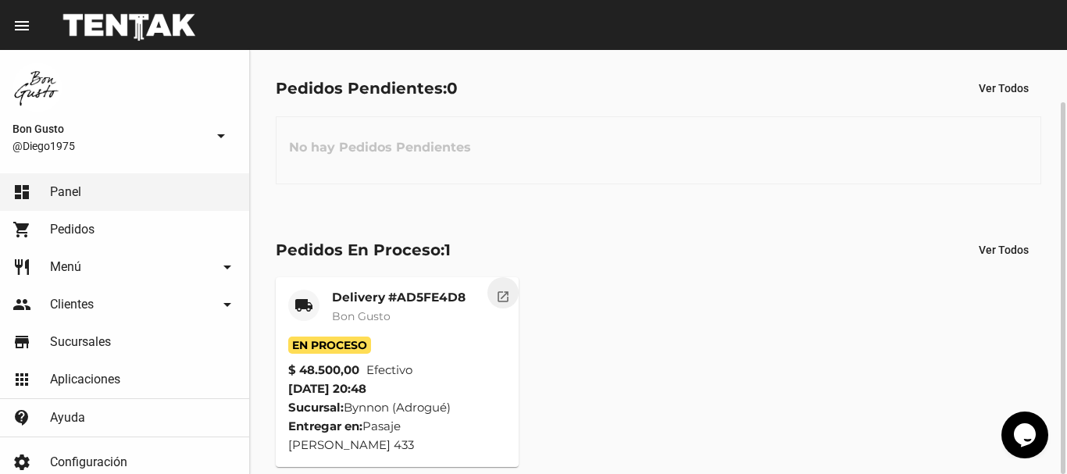
click at [501, 298] on mat-icon "open_in_new" at bounding box center [503, 294] width 14 height 14
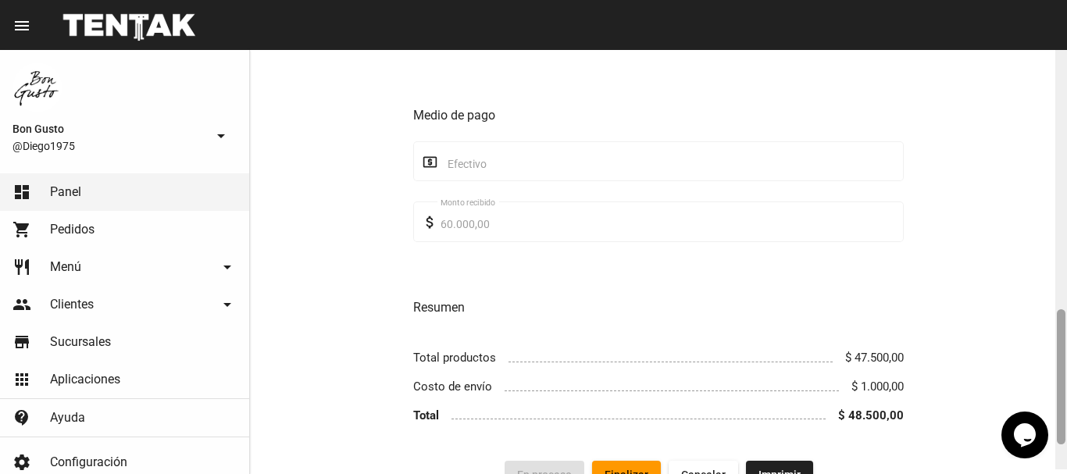
scroll to position [902, 0]
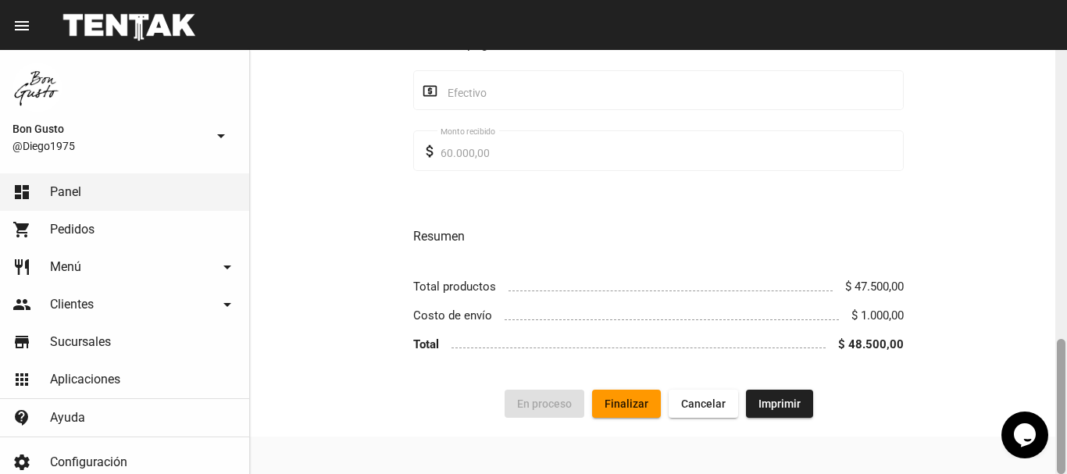
drag, startPoint x: 1058, startPoint y: 120, endPoint x: 1055, endPoint y: 452, distance: 331.2
click at [1058, 453] on div at bounding box center [1061, 406] width 9 height 135
click at [645, 405] on span "Finalizar" at bounding box center [627, 404] width 44 height 12
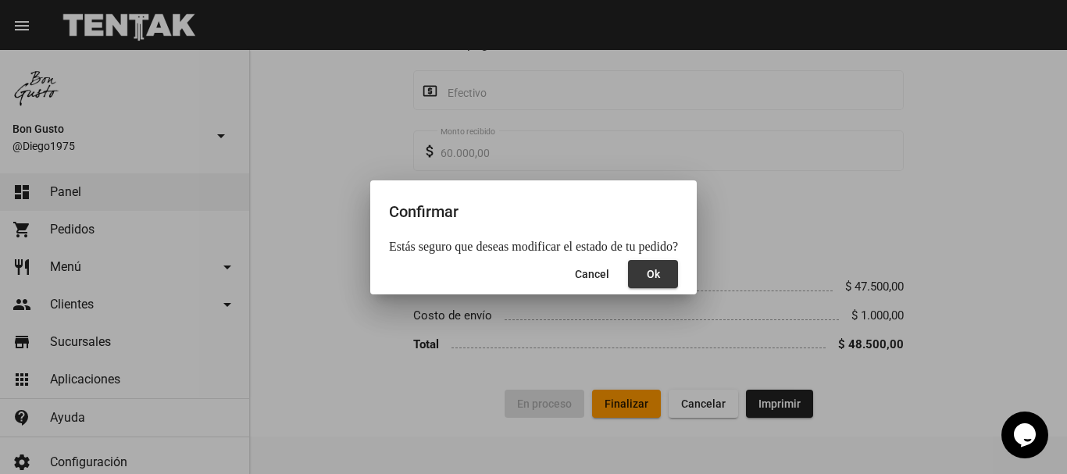
click at [647, 271] on span "Ok" at bounding box center [653, 274] width 13 height 12
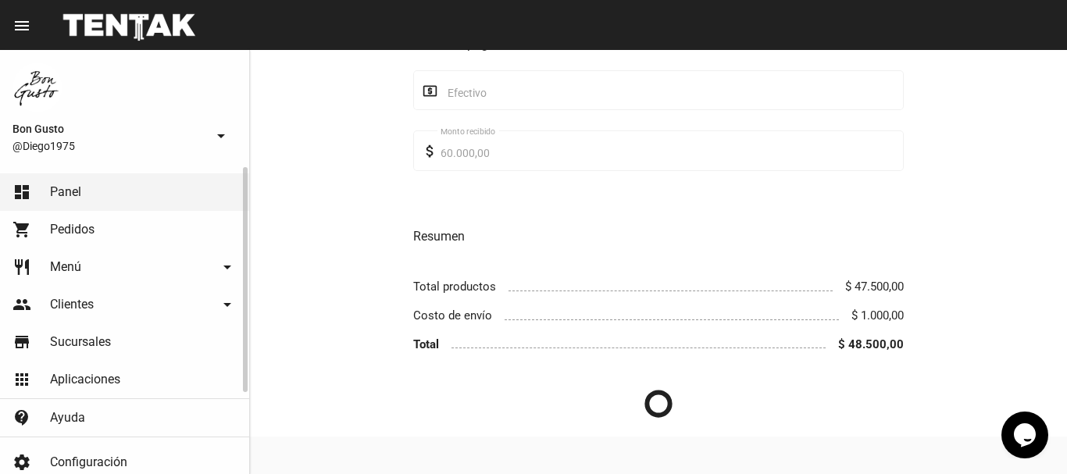
click at [188, 185] on link "dashboard Panel" at bounding box center [124, 191] width 249 height 37
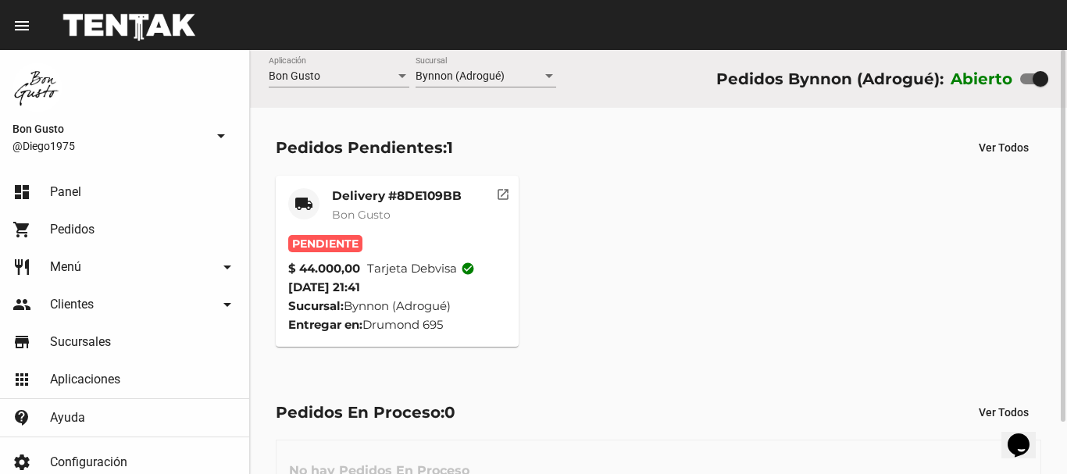
click at [459, 208] on mat-card-header "local_shipping Delivery #8DE109BB Bon Gusto" at bounding box center [397, 211] width 218 height 47
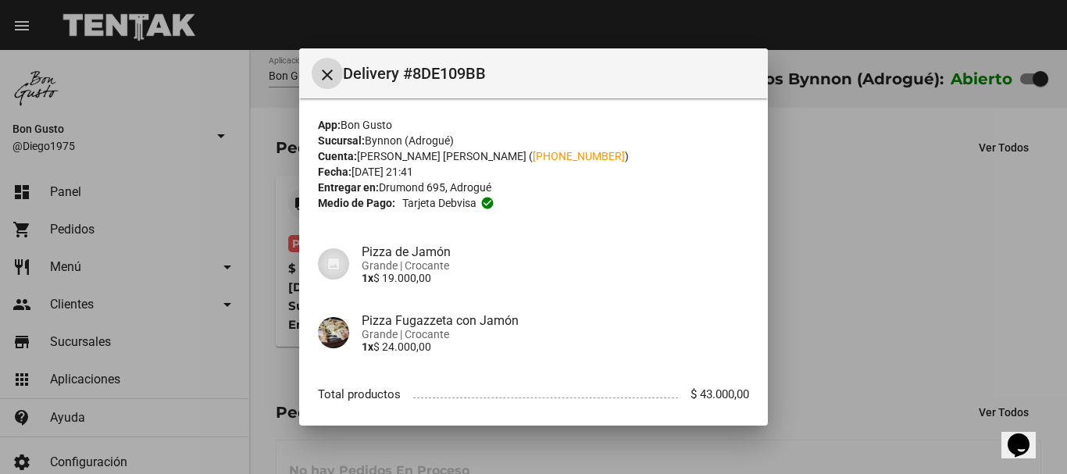
scroll to position [112, 0]
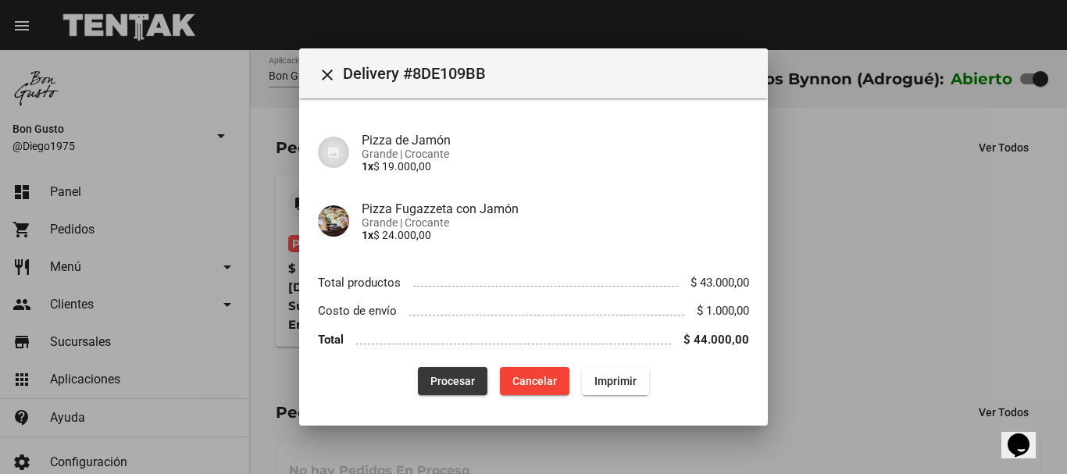
click at [452, 383] on span "Procesar" at bounding box center [452, 381] width 45 height 12
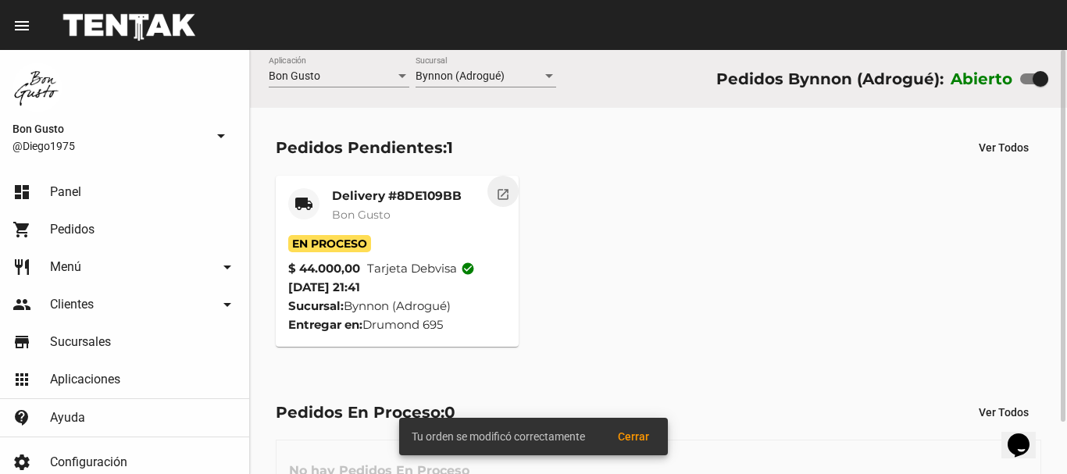
click at [500, 188] on mat-icon "open_in_new" at bounding box center [503, 192] width 14 height 14
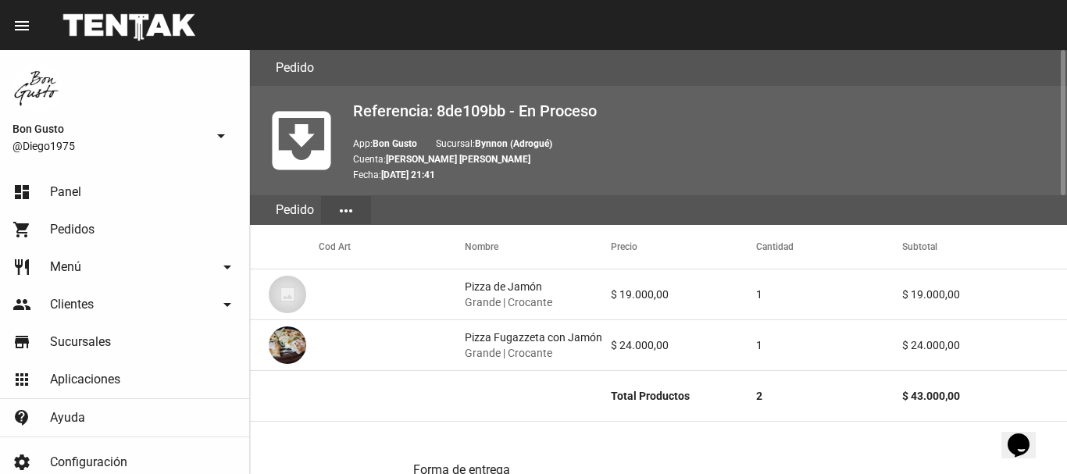
click at [501, 191] on div "move_to_inbox Referencia: 8de109bb - En Proceso App: Bon Gusto Sucursal: Bynnon…" at bounding box center [658, 140] width 817 height 109
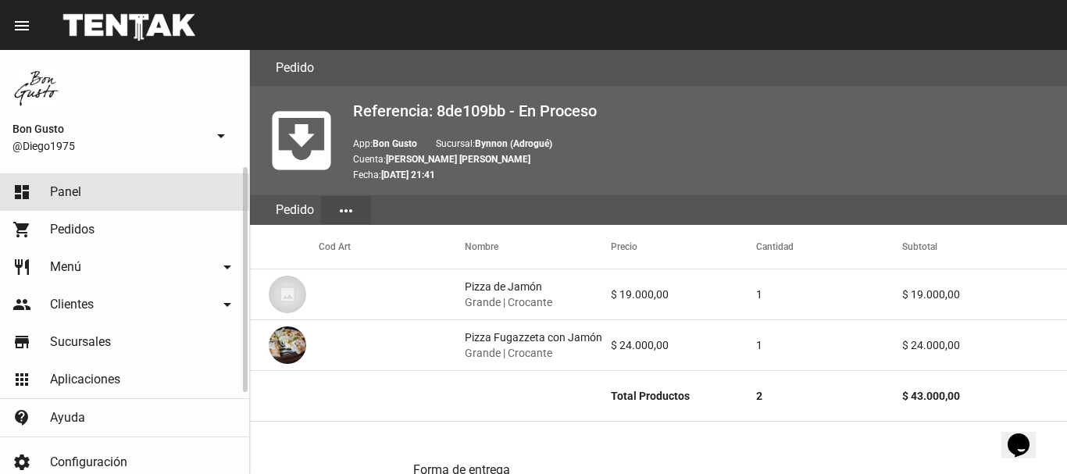
click at [105, 186] on link "dashboard Panel" at bounding box center [124, 191] width 249 height 37
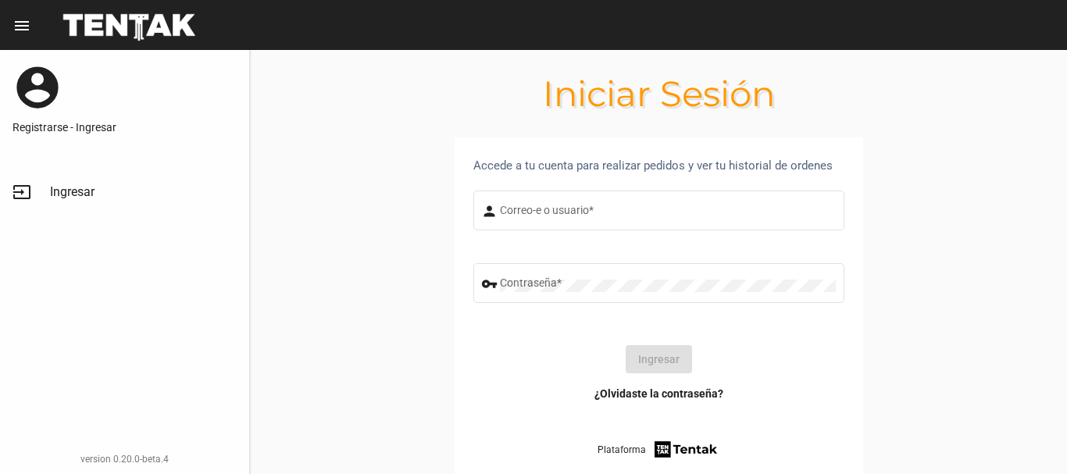
type input "diego1975"
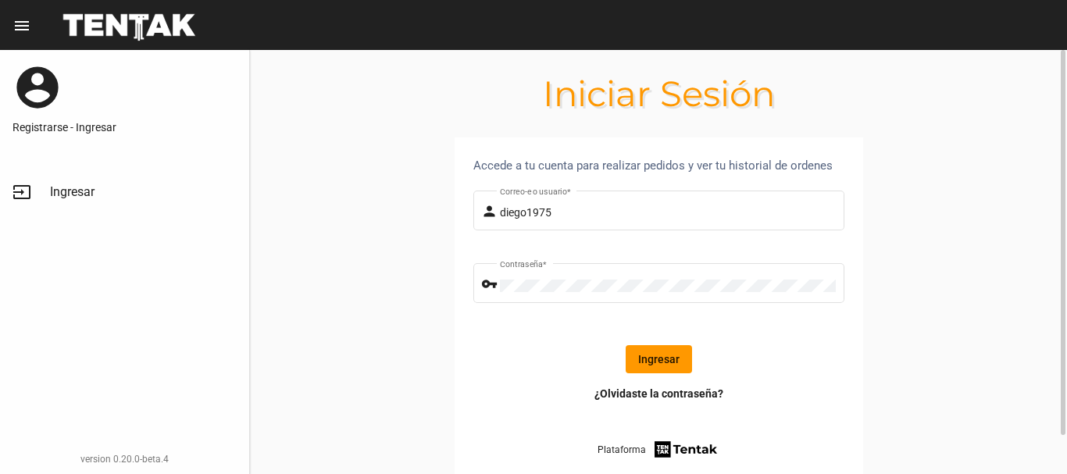
click at [654, 355] on button "Ingresar" at bounding box center [659, 359] width 66 height 28
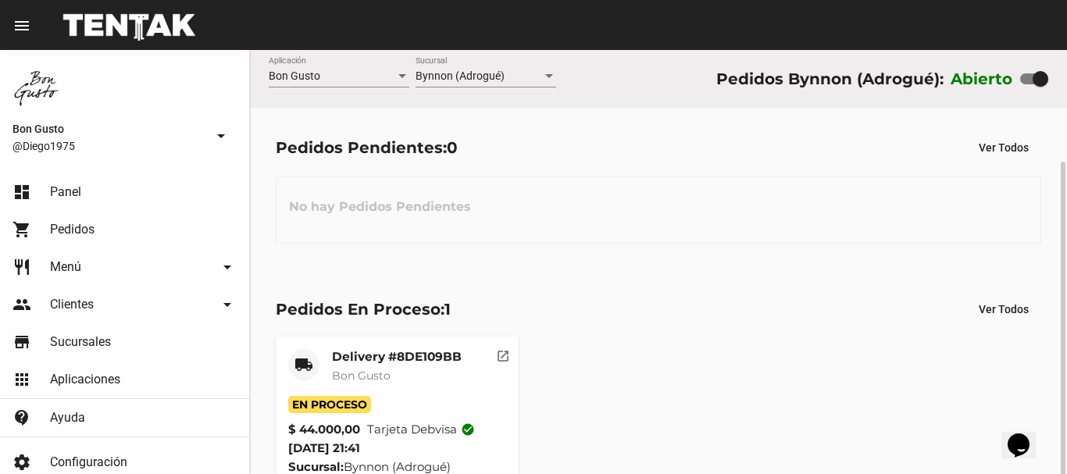
scroll to position [59, 0]
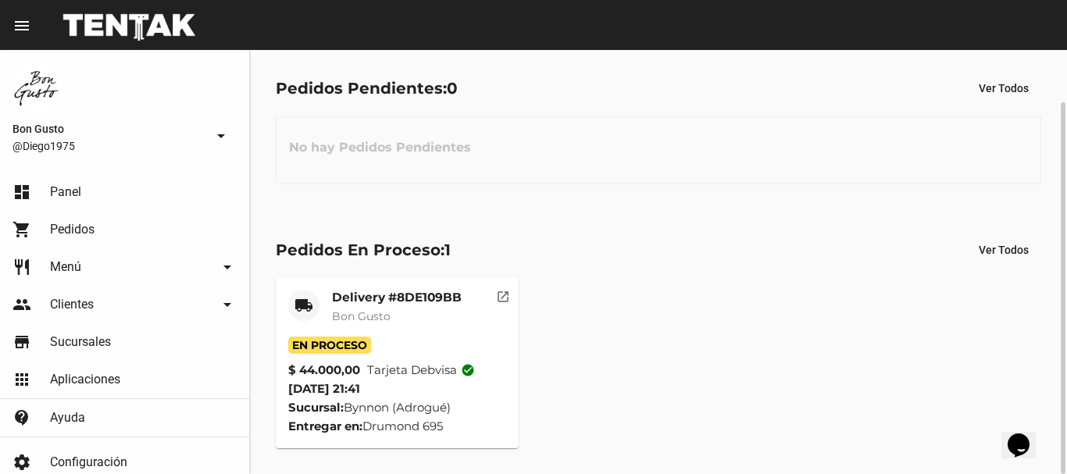
click at [502, 297] on mat-icon "open_in_new" at bounding box center [503, 294] width 14 height 14
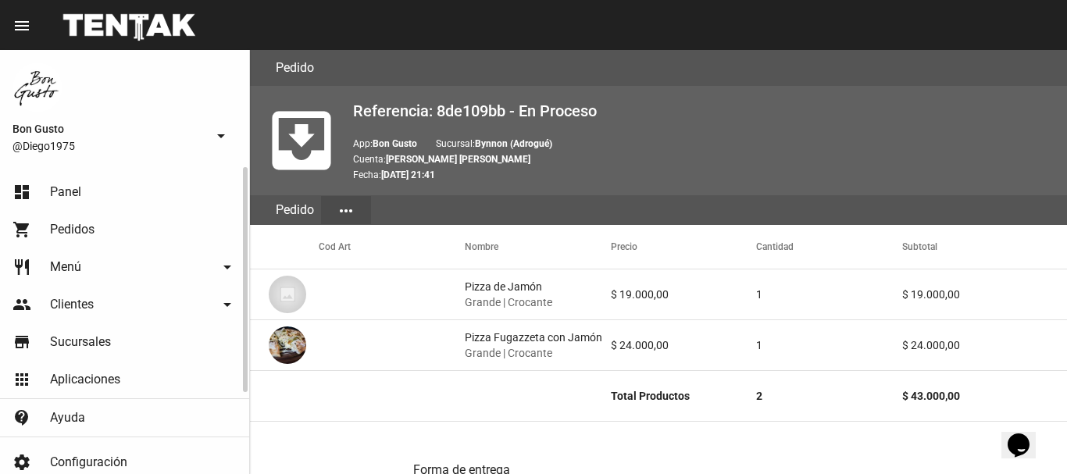
click at [170, 177] on link "dashboard Panel" at bounding box center [124, 191] width 249 height 37
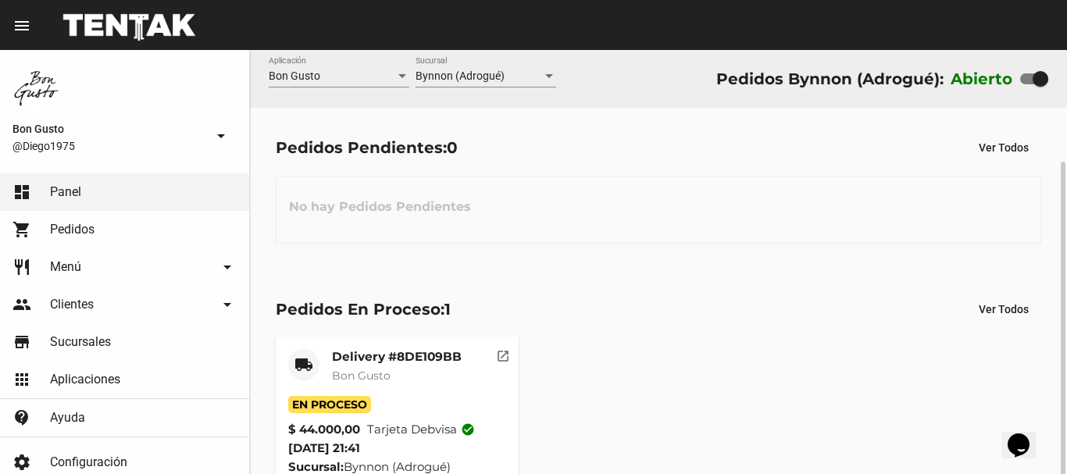
scroll to position [59, 0]
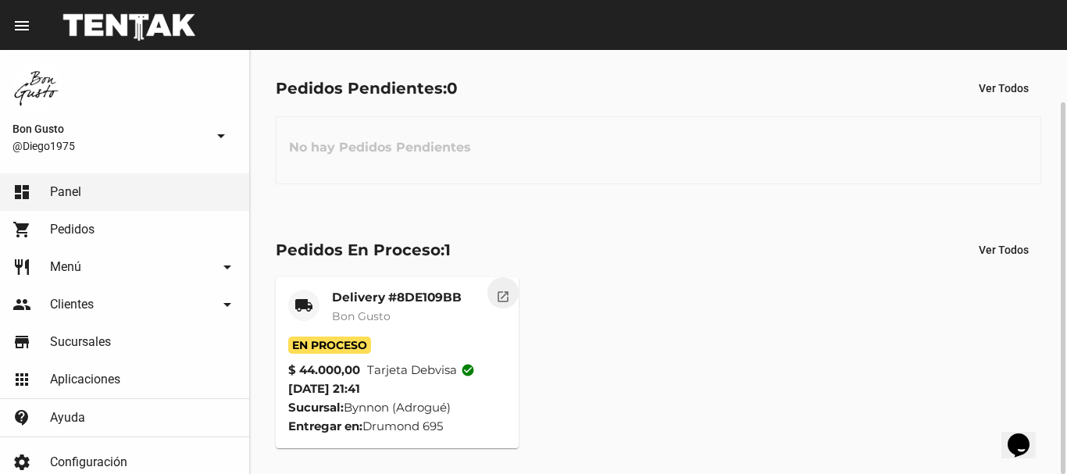
click at [491, 303] on button "open_in_new" at bounding box center [502, 292] width 31 height 31
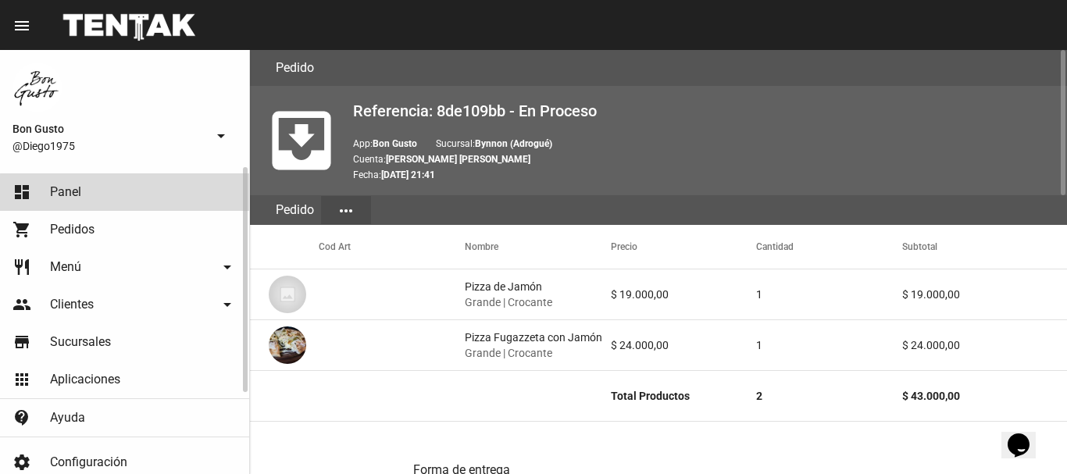
click at [177, 203] on link "dashboard Panel" at bounding box center [124, 191] width 249 height 37
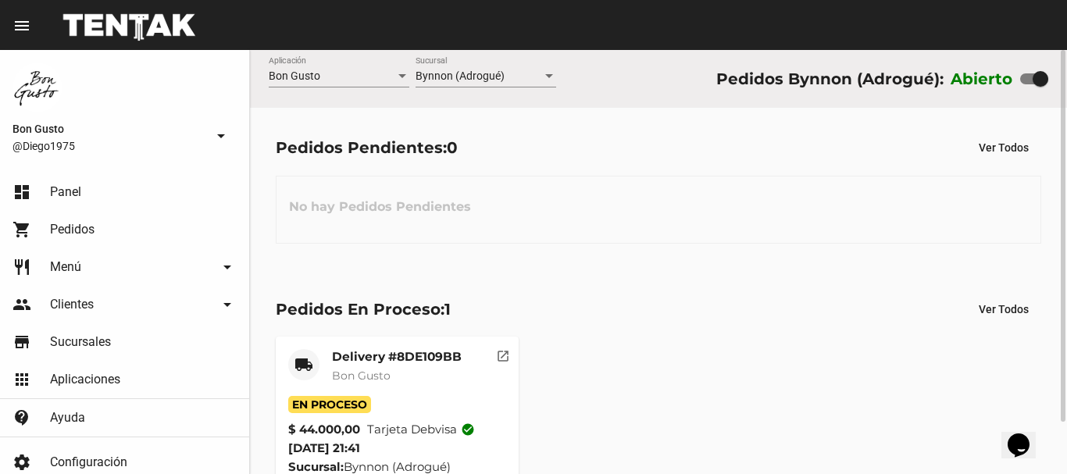
scroll to position [59, 0]
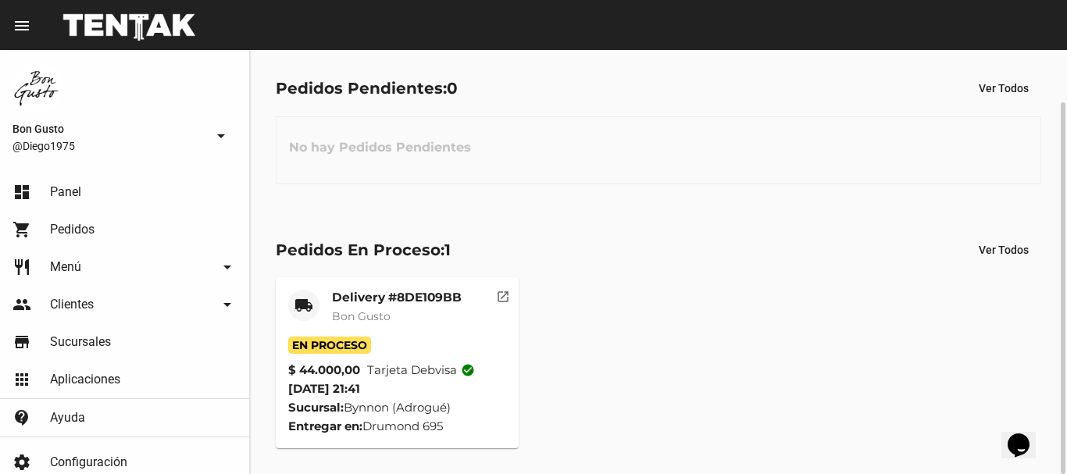
click at [444, 312] on mat-card-subtitle "Bon Gusto" at bounding box center [397, 317] width 130 height 16
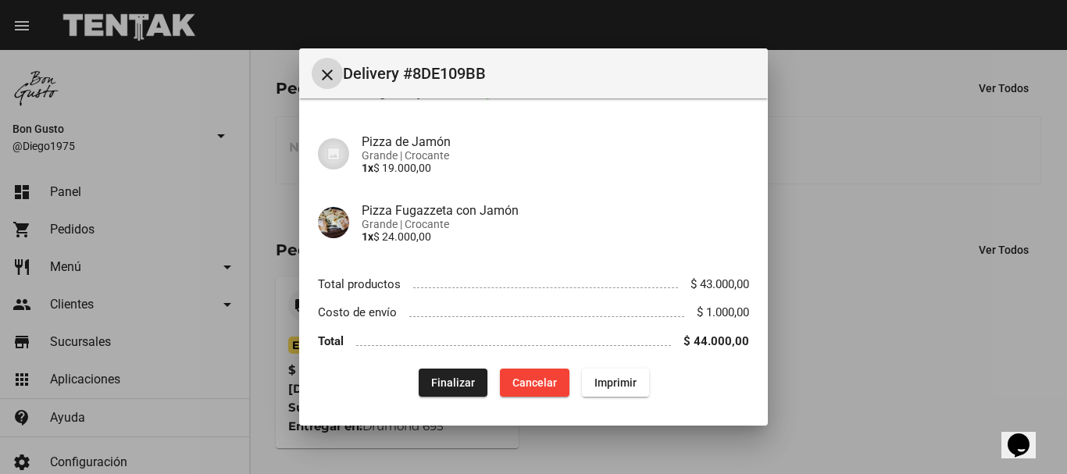
scroll to position [112, 0]
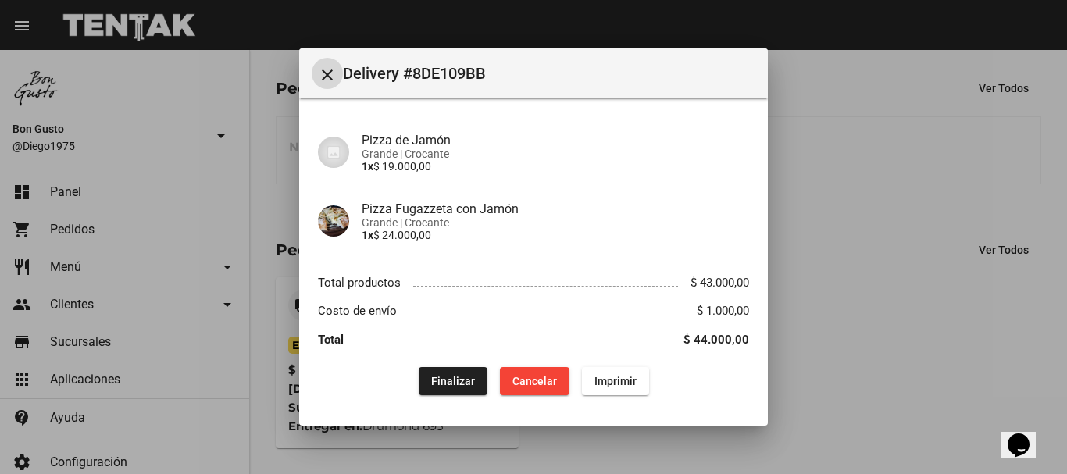
click at [868, 235] on div at bounding box center [533, 237] width 1067 height 474
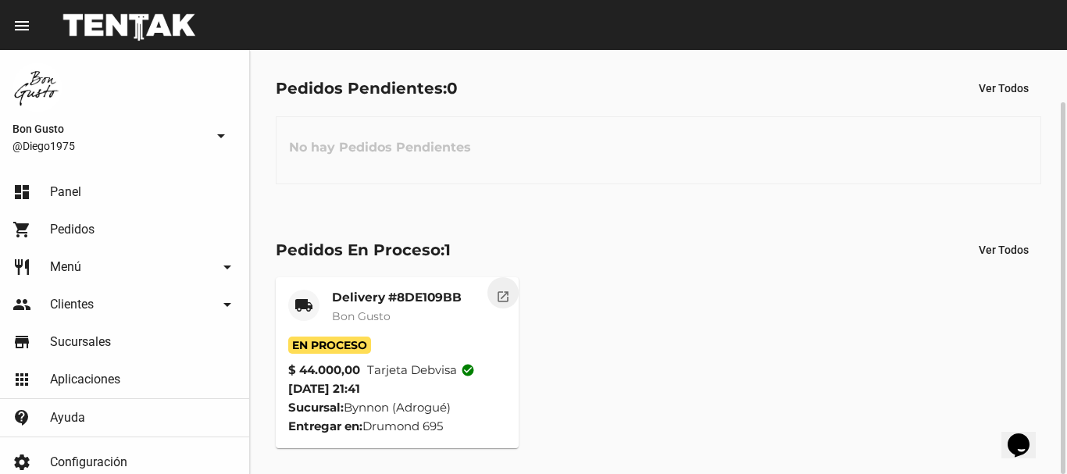
click at [510, 290] on button "open_in_new" at bounding box center [502, 292] width 31 height 31
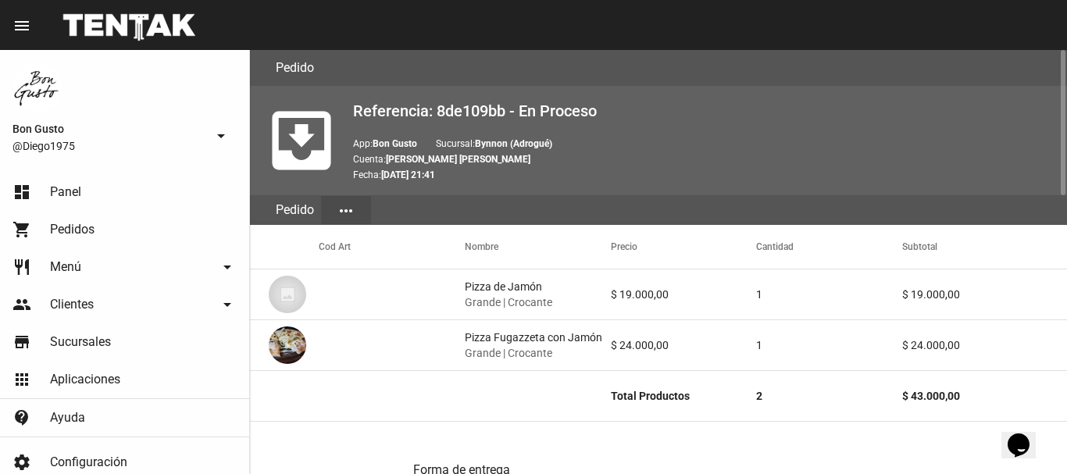
scroll to position [810, 0]
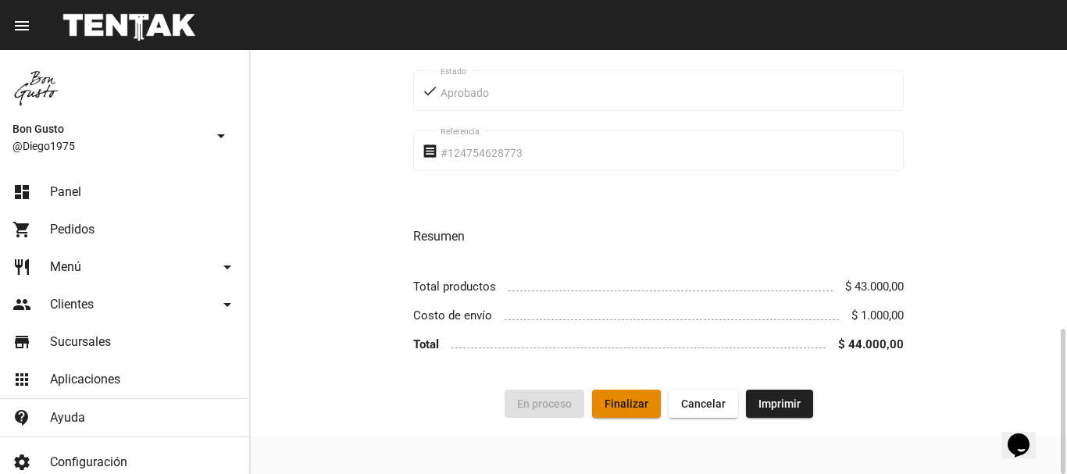
click at [630, 412] on button "Finalizar" at bounding box center [626, 404] width 69 height 28
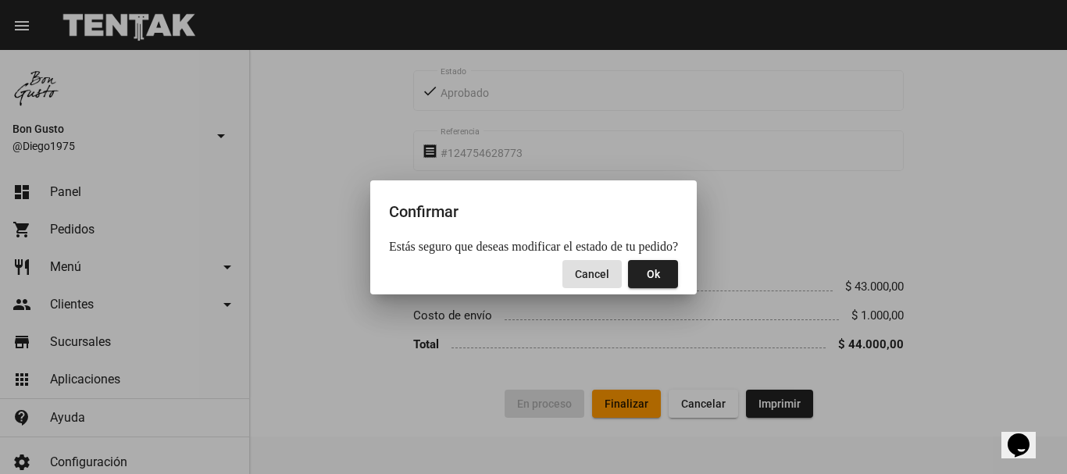
click at [647, 276] on span "Ok" at bounding box center [653, 274] width 13 height 12
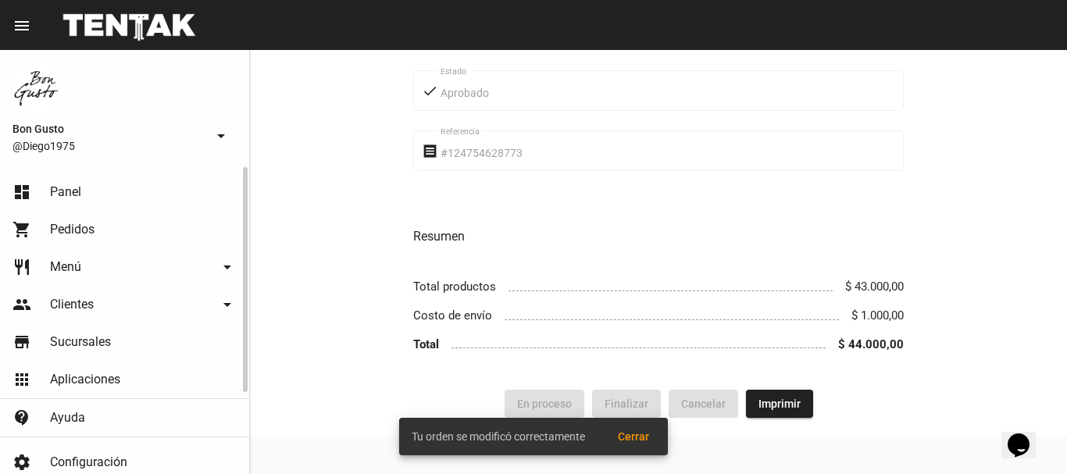
click at [81, 180] on link "dashboard Panel" at bounding box center [124, 191] width 249 height 37
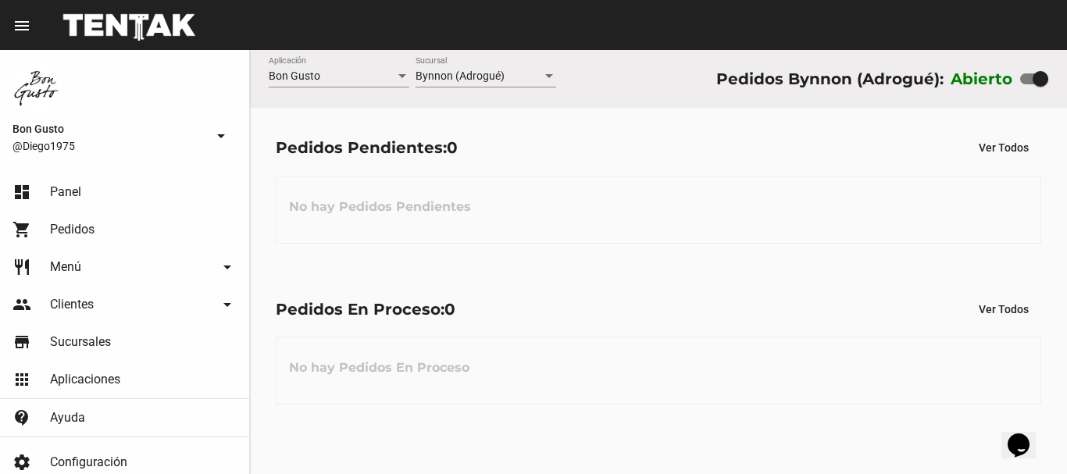
click at [1038, 81] on div at bounding box center [1041, 79] width 16 height 16
click at [1028, 84] on input "checkbox" at bounding box center [1027, 84] width 1 height 1
checkbox input "false"
